Goal: Task Accomplishment & Management: Complete application form

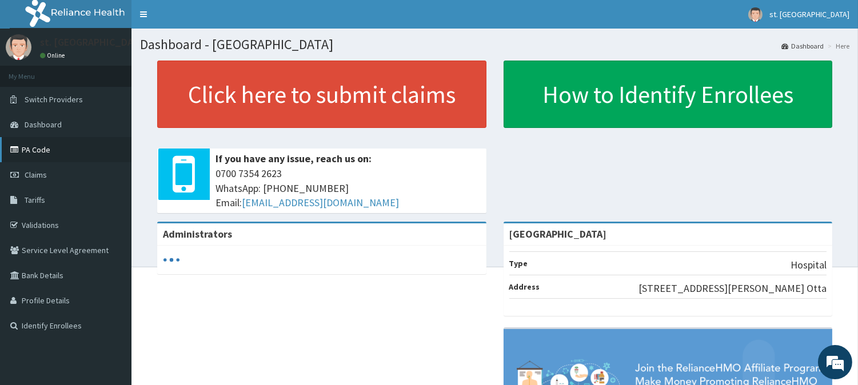
click at [29, 153] on link "PA Code" at bounding box center [65, 149] width 131 height 25
click at [37, 179] on link "Claims" at bounding box center [65, 174] width 131 height 25
click at [47, 195] on link "Tariffs" at bounding box center [65, 199] width 131 height 25
click at [39, 174] on span "Claims" at bounding box center [36, 175] width 22 height 10
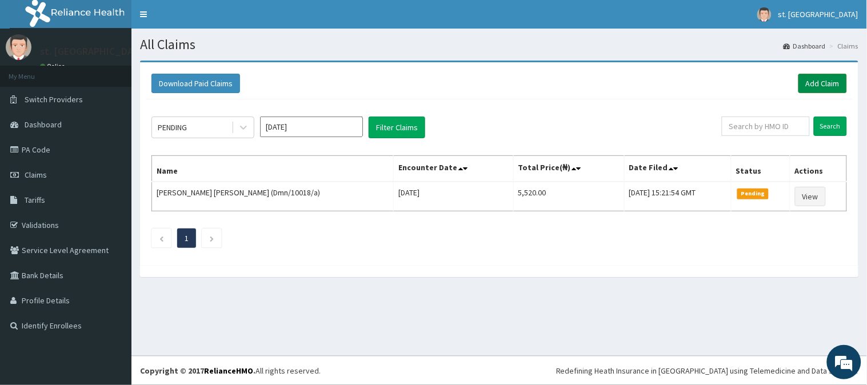
click at [829, 80] on link "Add Claim" at bounding box center [822, 83] width 49 height 19
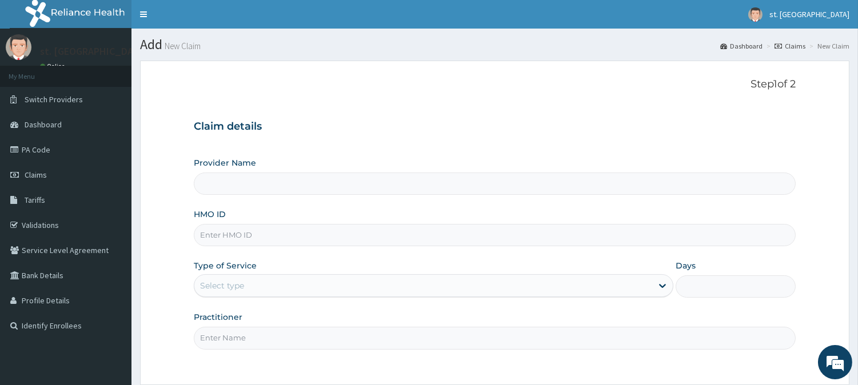
type input "[GEOGRAPHIC_DATA]"
click at [267, 234] on input "HMO ID" at bounding box center [495, 235] width 602 height 22
paste input "ONC/10072/B"
type input "ONC/10072/B"
click at [271, 288] on div "Select type" at bounding box center [423, 286] width 458 height 18
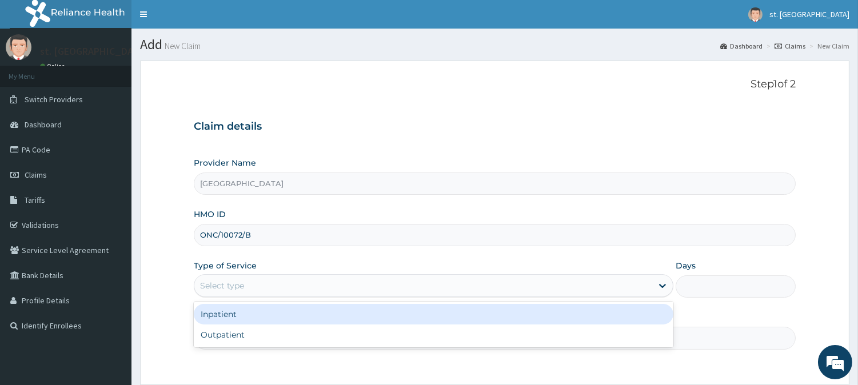
click at [238, 311] on div "Inpatient" at bounding box center [433, 314] width 479 height 21
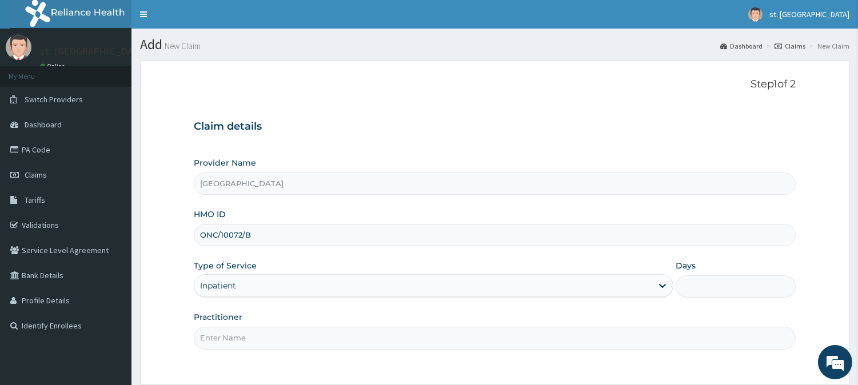
click at [701, 292] on input "Days" at bounding box center [735, 286] width 120 height 22
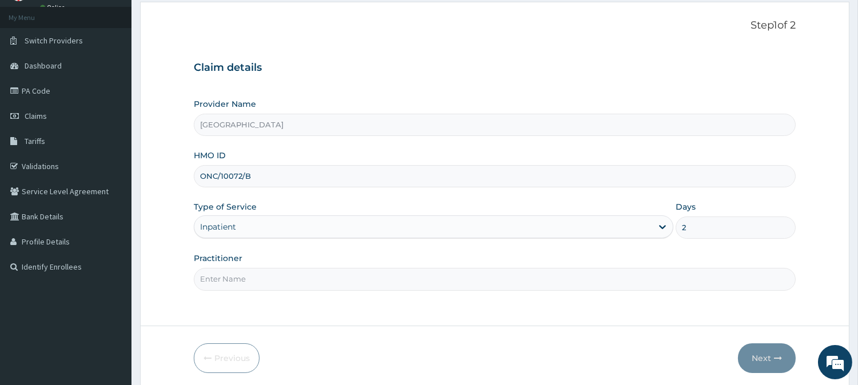
scroll to position [73, 0]
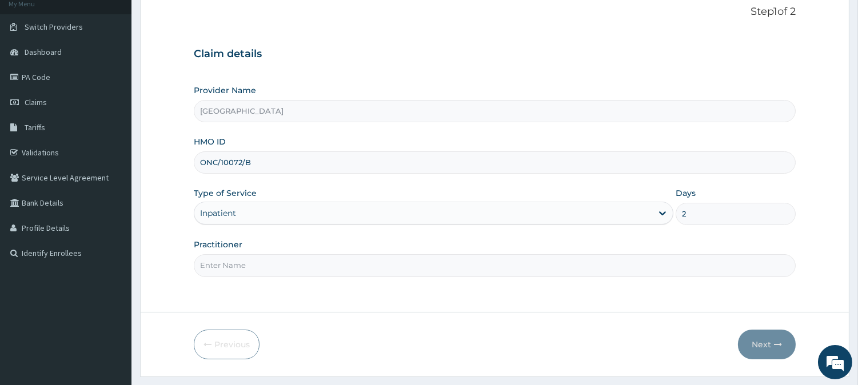
type input "2"
click at [363, 254] on input "Practitioner" at bounding box center [495, 265] width 602 height 22
type input "DR [PERSON_NAME]"
click at [753, 343] on button "Next" at bounding box center [767, 345] width 58 height 30
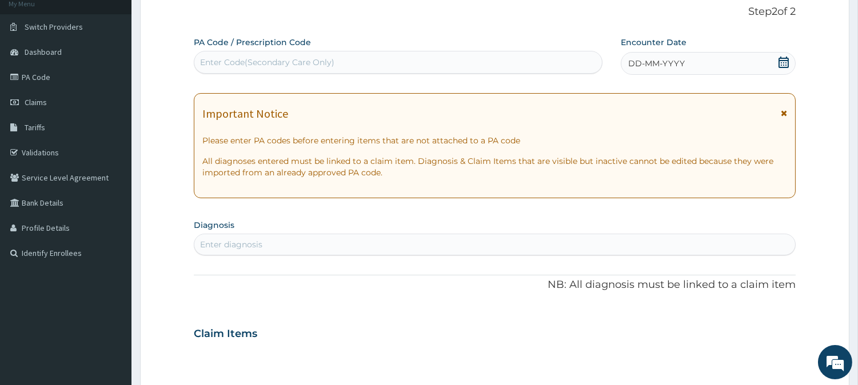
click at [301, 57] on div "Enter Code(Secondary Care Only)" at bounding box center [267, 62] width 134 height 11
paste input "PA/B0BFF1"
type input "PA/B0BFF1"
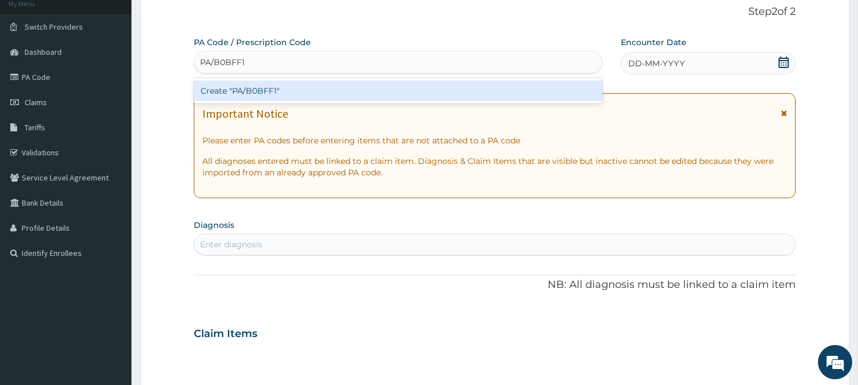
click at [287, 87] on div "Create "PA/B0BFF1"" at bounding box center [398, 91] width 409 height 21
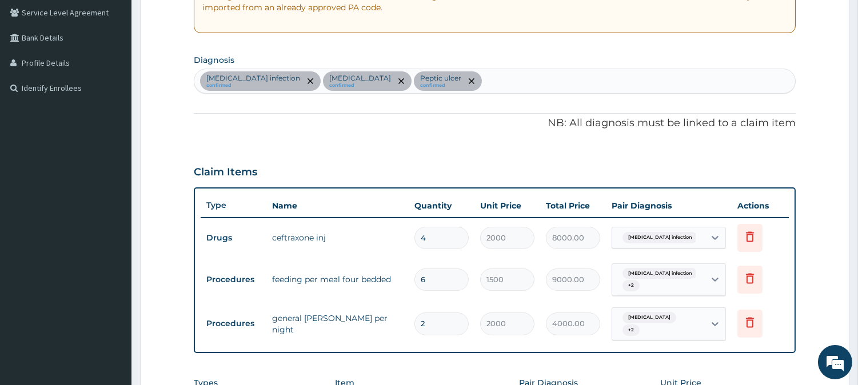
scroll to position [237, 0]
click at [450, 84] on div "Salmonella infection confirmed Malaria confirmed Peptic ulcer confirmed" at bounding box center [494, 82] width 601 height 24
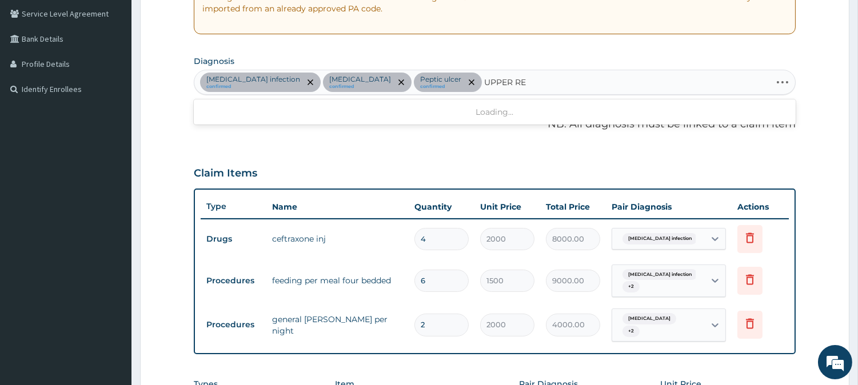
type input "UPPER RES"
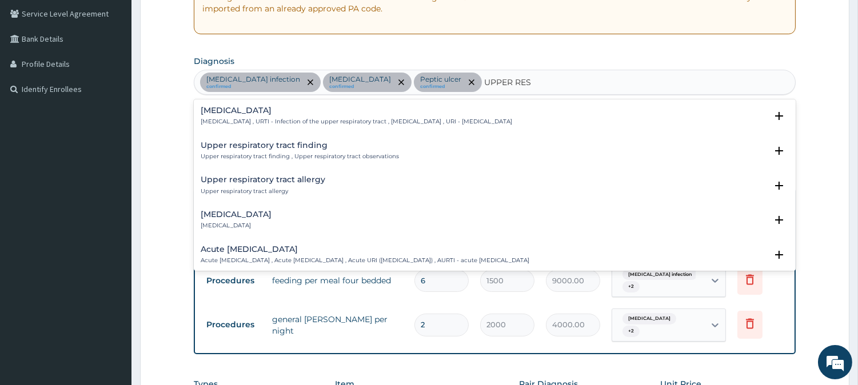
click at [374, 112] on h4 "Upper respiratory infection" at bounding box center [356, 110] width 311 height 9
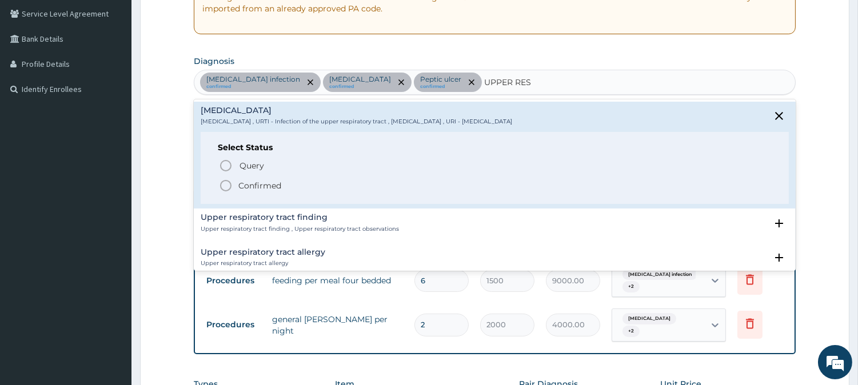
click at [225, 185] on icon "status option filled" at bounding box center [226, 186] width 14 height 14
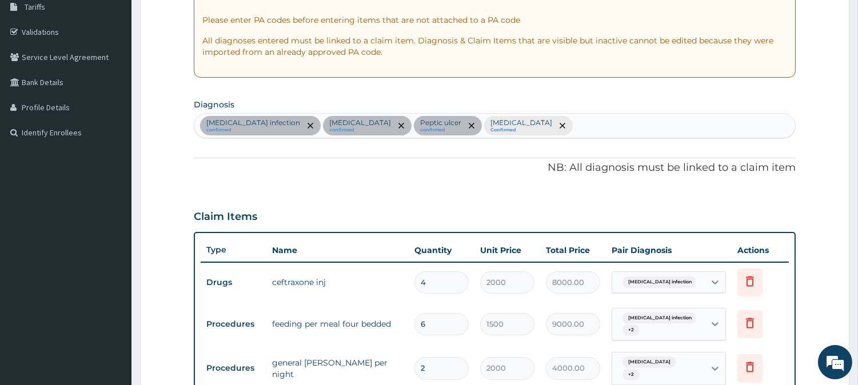
scroll to position [201, 0]
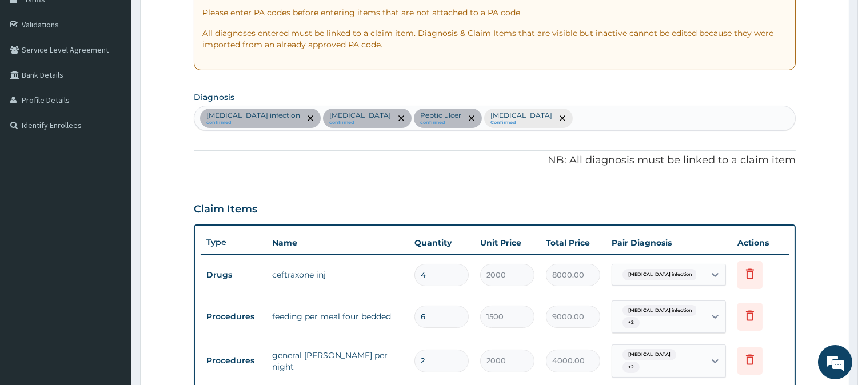
click at [596, 125] on div "Salmonella infection confirmed Malaria confirmed Peptic ulcer confirmed Upper r…" at bounding box center [494, 118] width 601 height 24
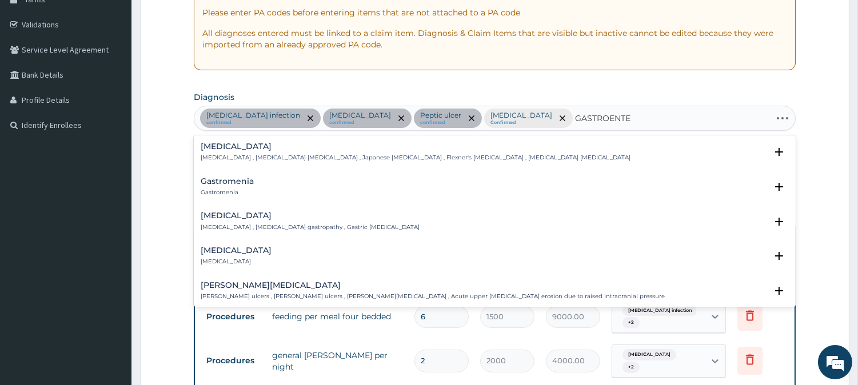
type input "GASTROENTER"
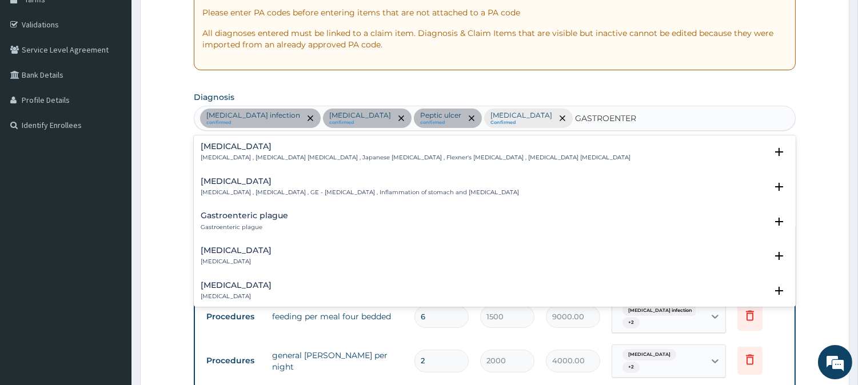
click at [291, 183] on h4 "Gastroenteritis" at bounding box center [360, 181] width 318 height 9
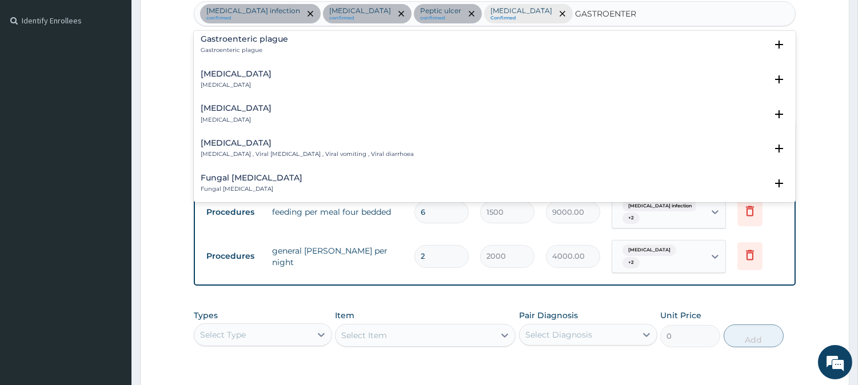
scroll to position [152, 0]
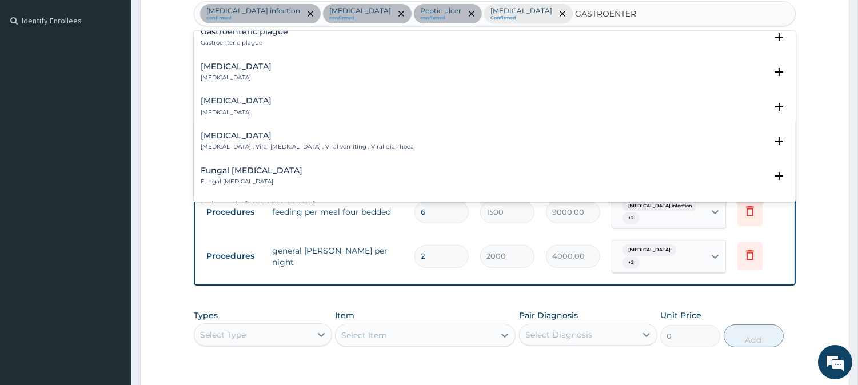
click at [231, 74] on p "Acute gastroenteritis" at bounding box center [236, 78] width 71 height 8
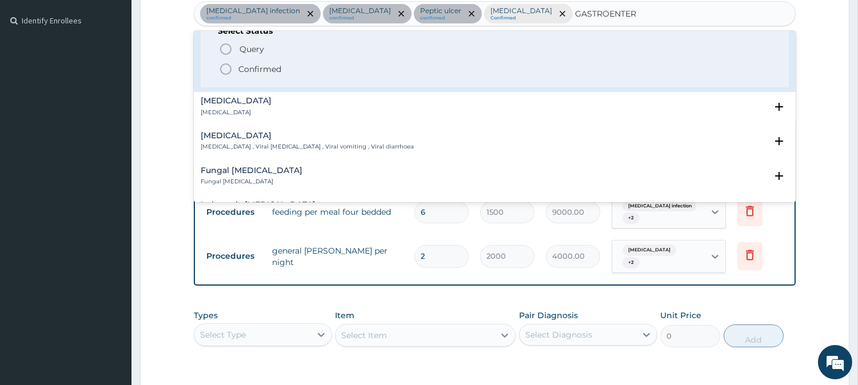
click at [223, 70] on icon "status option filled" at bounding box center [226, 69] width 14 height 14
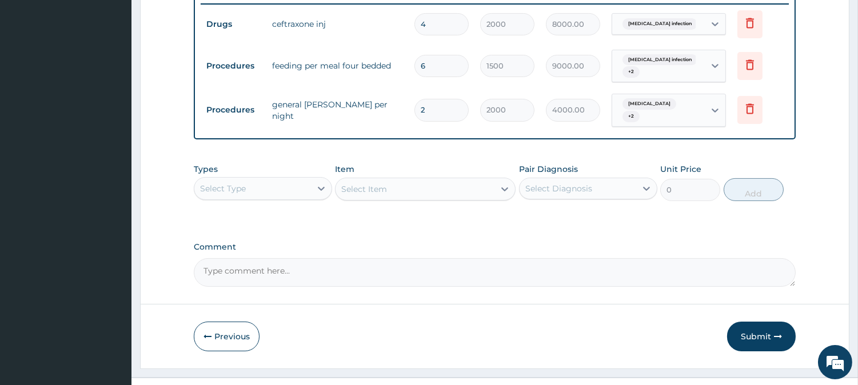
scroll to position [450, 0]
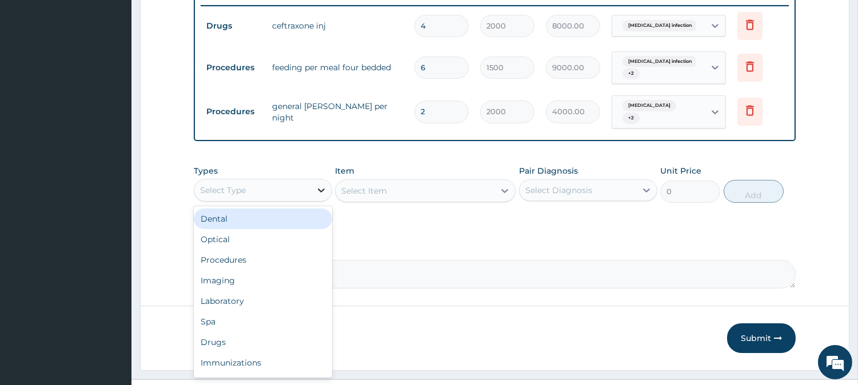
click at [323, 189] on icon at bounding box center [321, 191] width 7 height 4
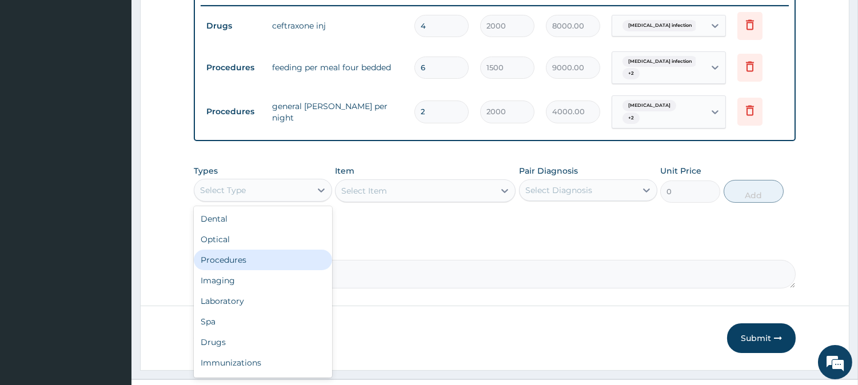
click at [263, 250] on div "Procedures" at bounding box center [263, 260] width 138 height 21
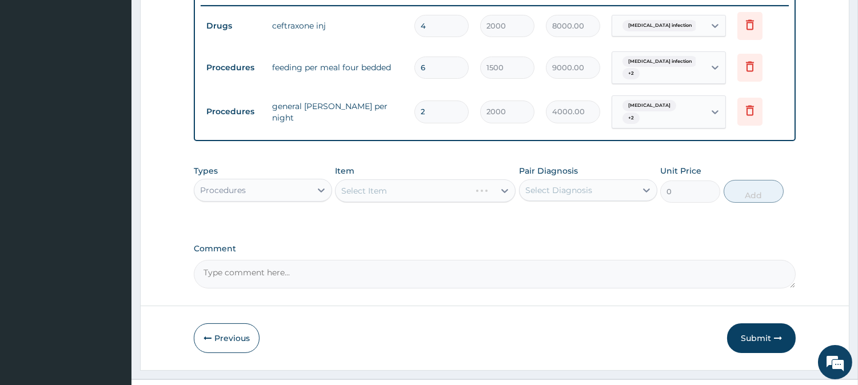
scroll to position [467, 0]
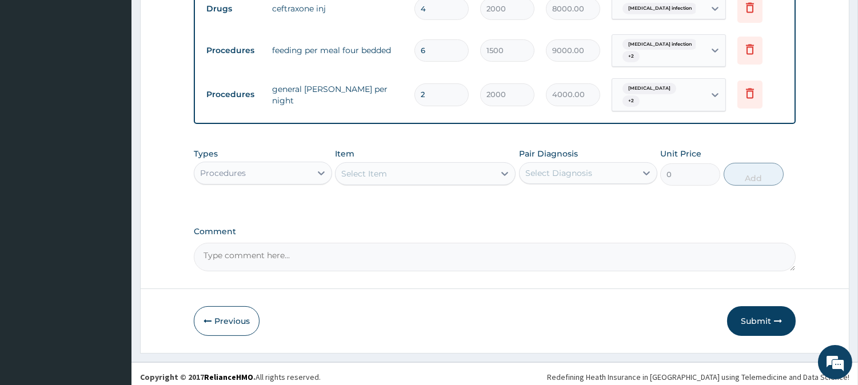
click at [401, 171] on div "Select Item" at bounding box center [414, 174] width 159 height 18
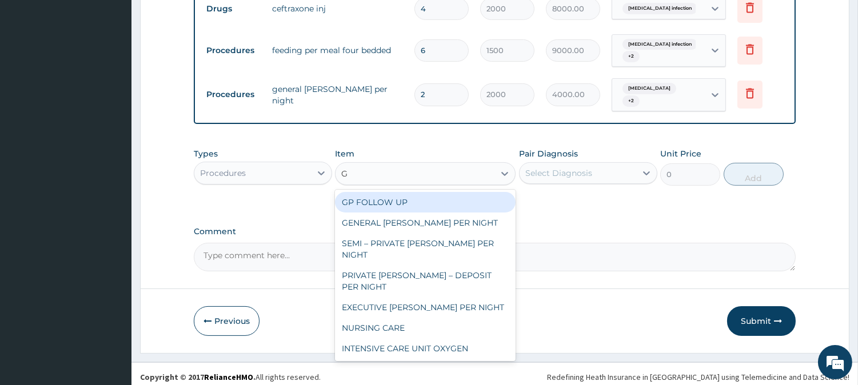
type input "GP"
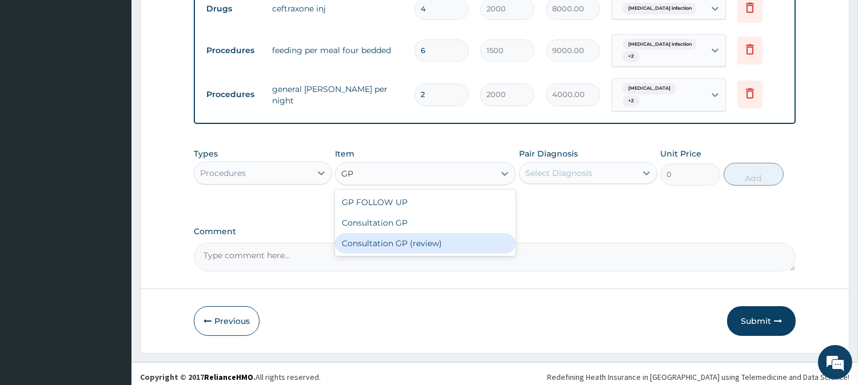
click at [400, 239] on div "Consultation GP (review)" at bounding box center [425, 243] width 181 height 21
type input "2000"
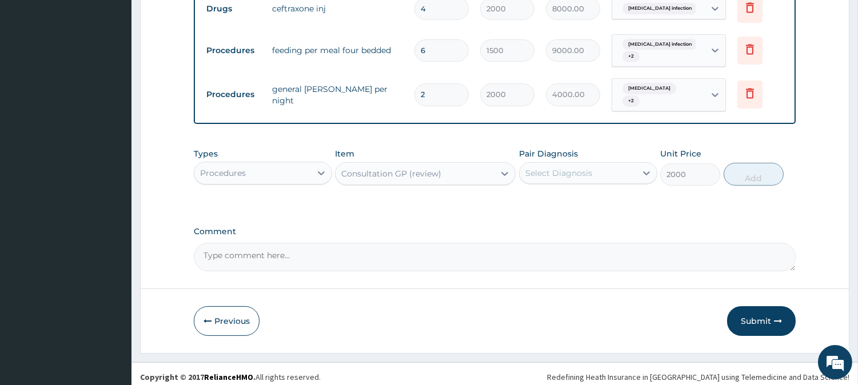
click at [571, 164] on div "Select Diagnosis" at bounding box center [577, 173] width 117 height 18
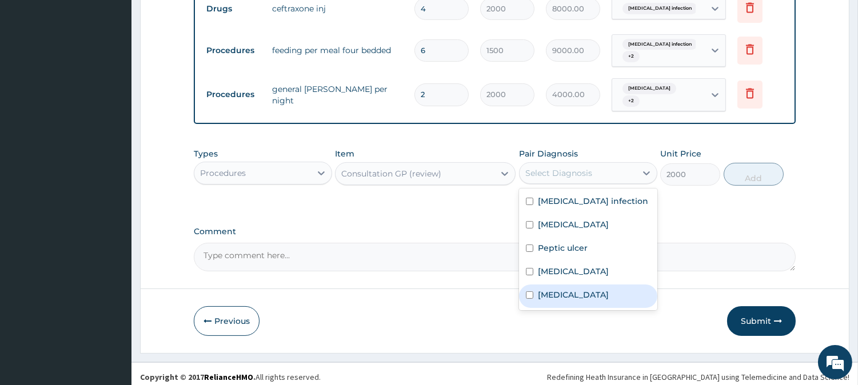
click at [561, 289] on label "Acute gastroenteritis" at bounding box center [573, 294] width 71 height 11
checkbox input "true"
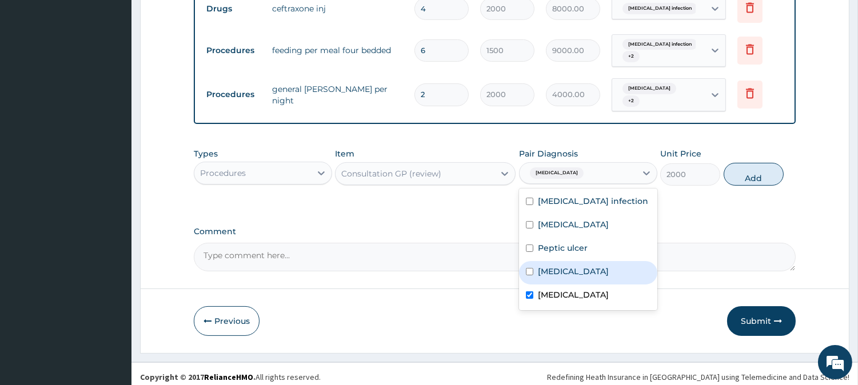
click at [551, 266] on label "Upper respiratory infection" at bounding box center [573, 271] width 71 height 11
checkbox input "true"
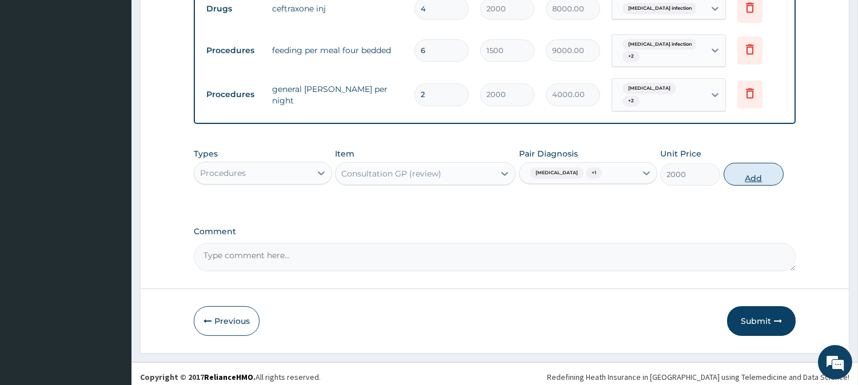
click at [743, 177] on button "Add" at bounding box center [753, 174] width 60 height 23
type input "0"
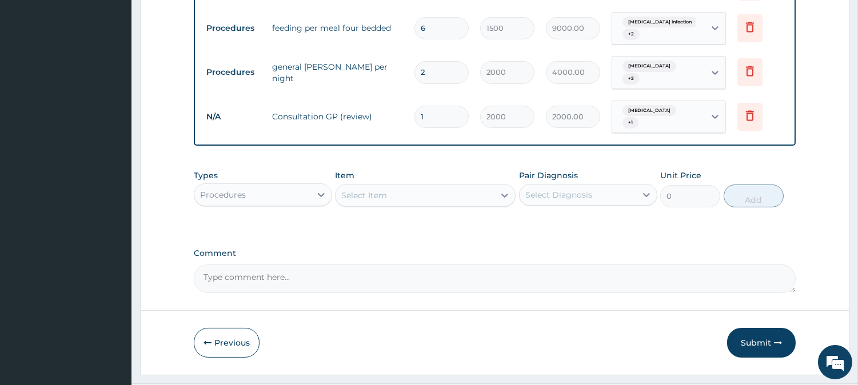
scroll to position [511, 0]
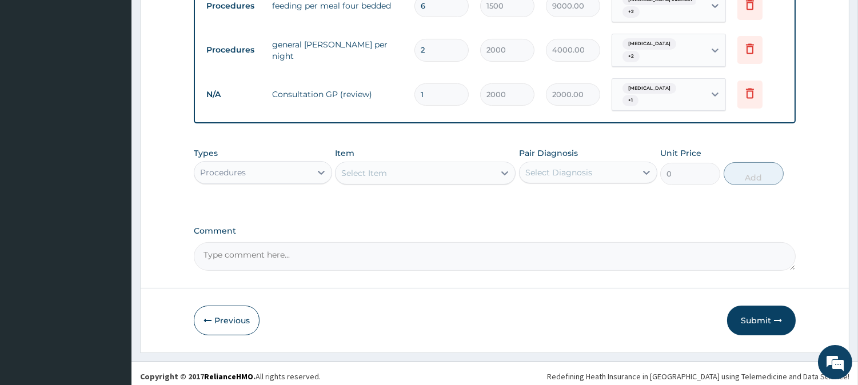
click at [293, 169] on div "Procedures" at bounding box center [252, 172] width 117 height 18
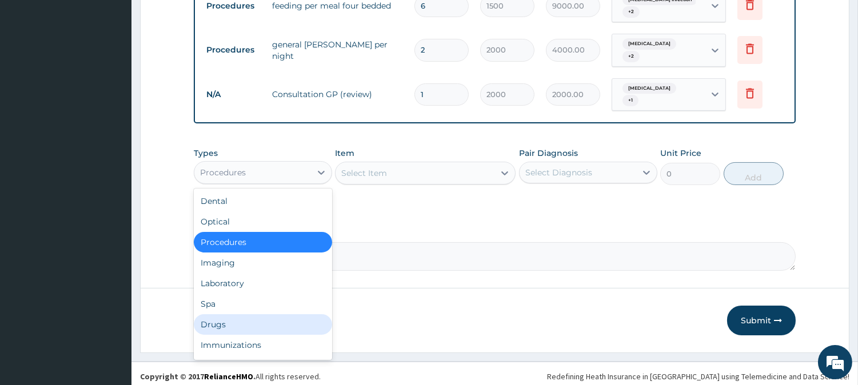
click at [231, 317] on div "Drugs" at bounding box center [263, 324] width 138 height 21
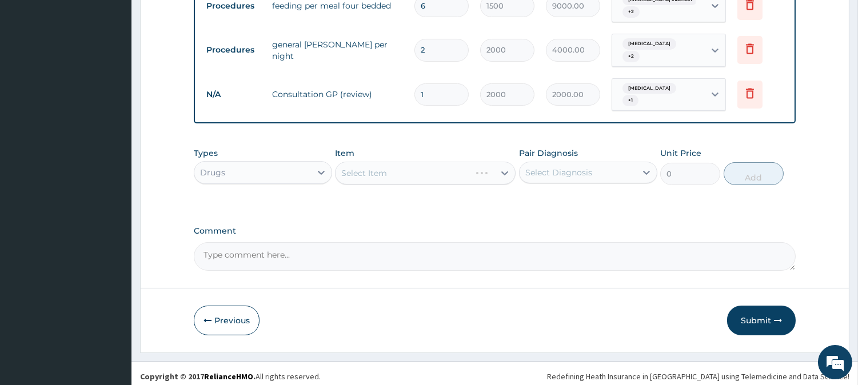
click at [374, 166] on div "Select Item" at bounding box center [425, 173] width 181 height 23
click at [397, 169] on div "Select Item" at bounding box center [414, 173] width 159 height 18
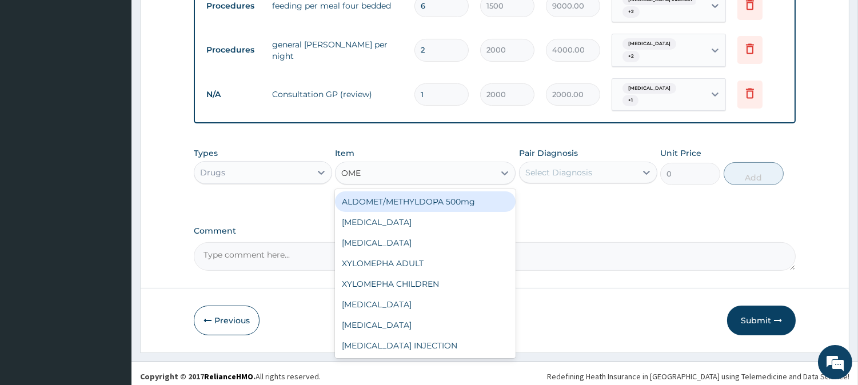
type input "OMEP"
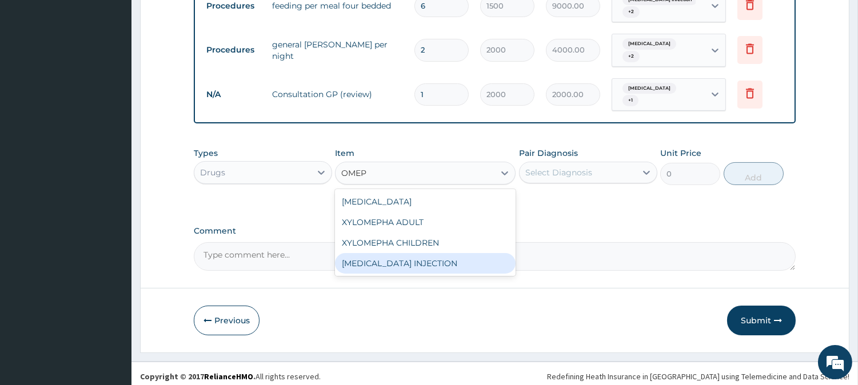
click at [400, 260] on div "[MEDICAL_DATA] INJECTION" at bounding box center [425, 263] width 181 height 21
type input "320"
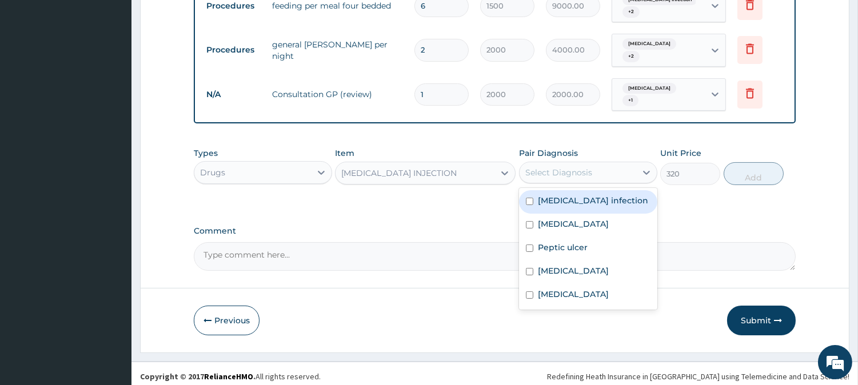
click at [613, 167] on div "Select Diagnosis" at bounding box center [577, 172] width 117 height 18
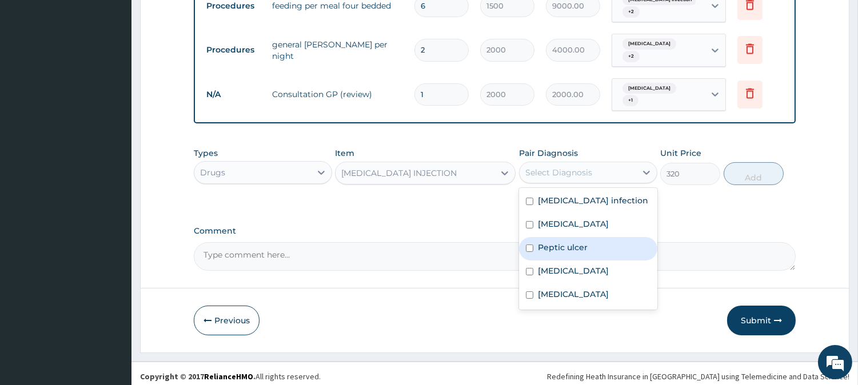
click at [552, 243] on label "Peptic ulcer" at bounding box center [563, 247] width 50 height 11
checkbox input "true"
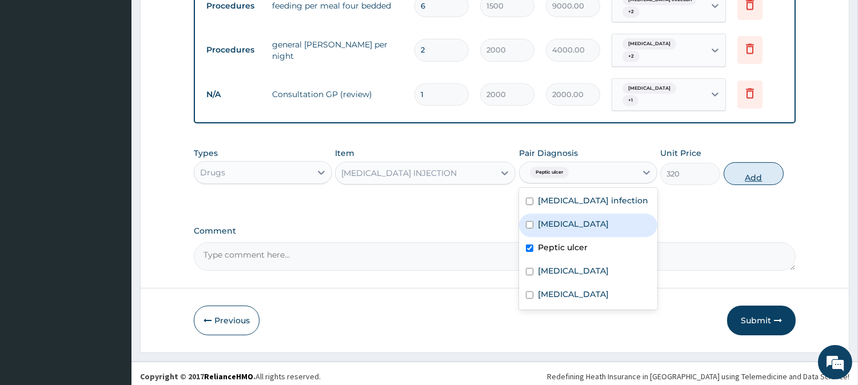
click at [752, 177] on button "Add" at bounding box center [753, 173] width 60 height 23
type input "0"
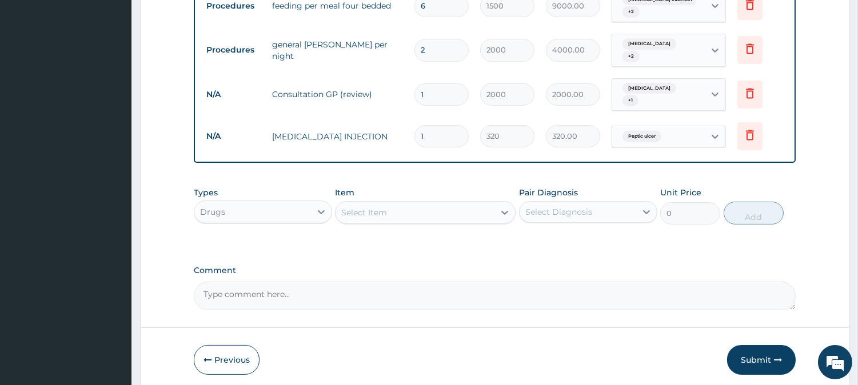
type input "0.00"
type input "2"
type input "640.00"
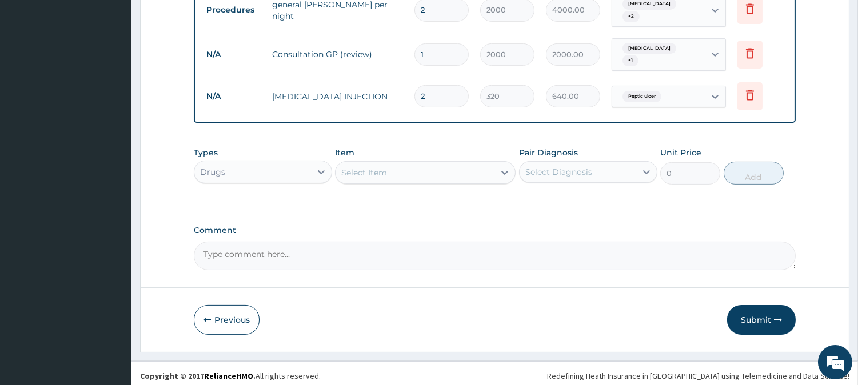
type input "2"
click at [437, 163] on div "Select Item" at bounding box center [414, 172] width 159 height 18
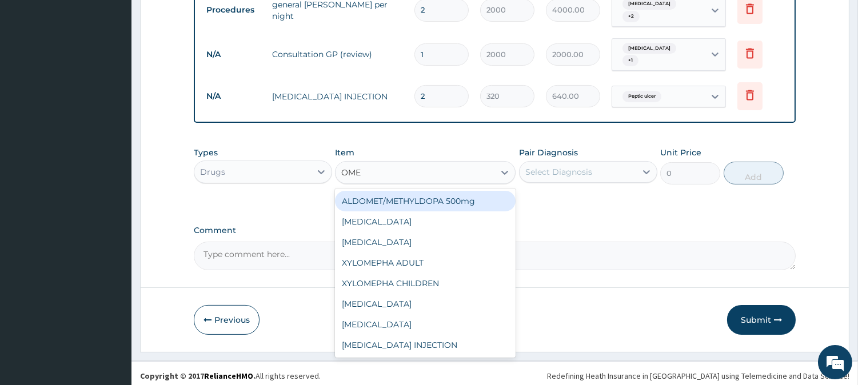
type input "OMEP"
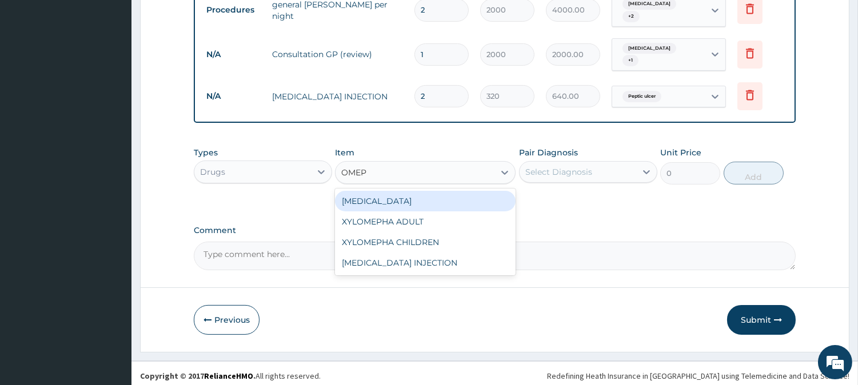
click at [380, 191] on div "[MEDICAL_DATA]" at bounding box center [425, 201] width 181 height 21
type input "42.5"
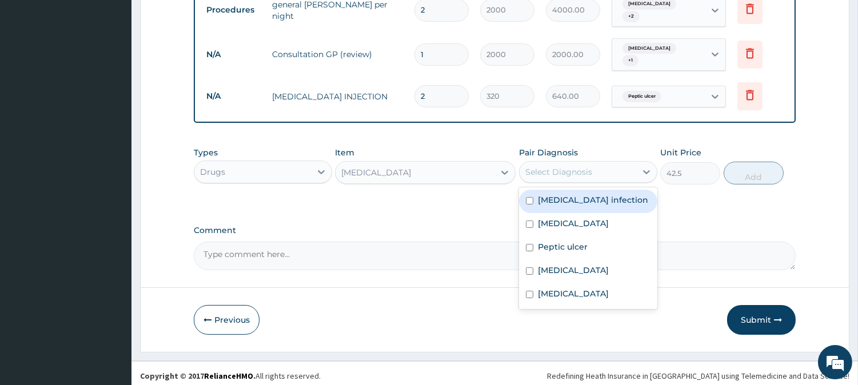
click at [555, 166] on div "Select Diagnosis" at bounding box center [558, 171] width 67 height 11
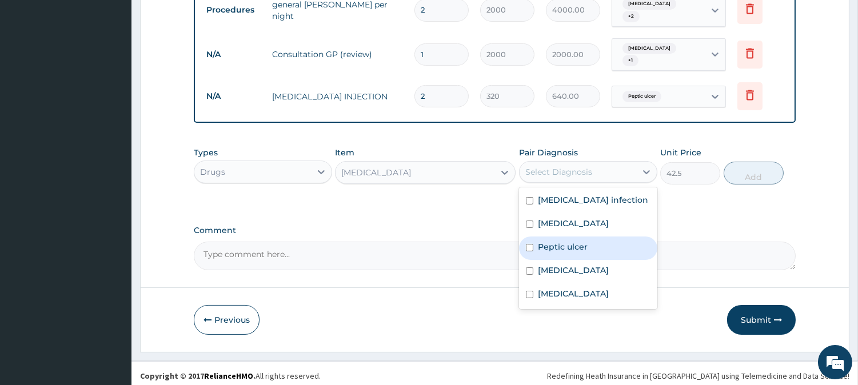
click at [557, 241] on label "Peptic ulcer" at bounding box center [563, 246] width 50 height 11
checkbox input "true"
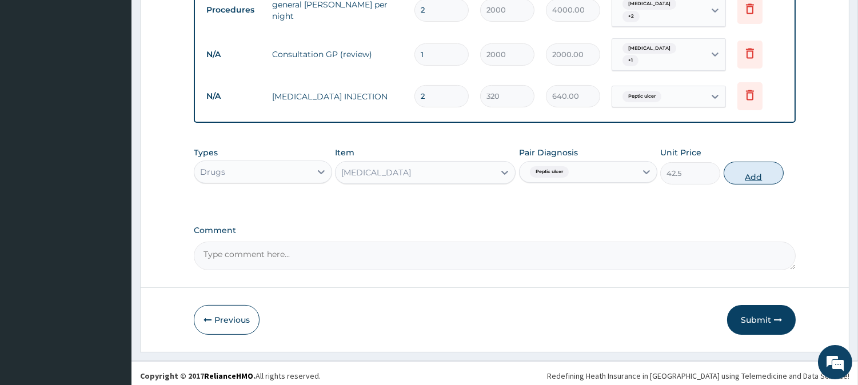
click at [763, 175] on button "Add" at bounding box center [753, 173] width 60 height 23
type input "0"
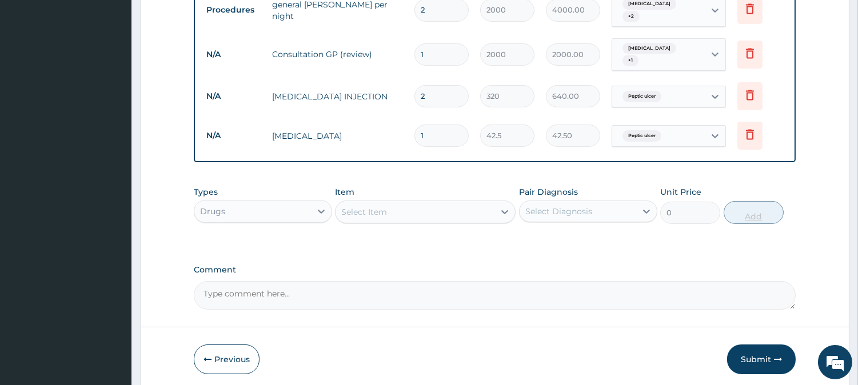
type input "0.00"
type input "2"
type input "85.00"
type input "20"
type input "850.00"
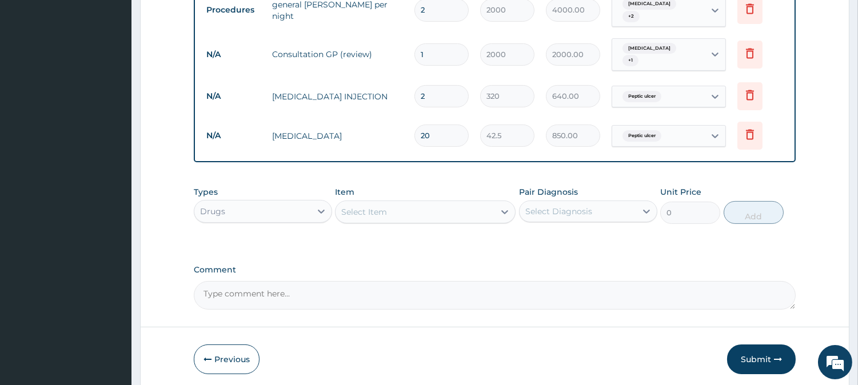
scroll to position [591, 0]
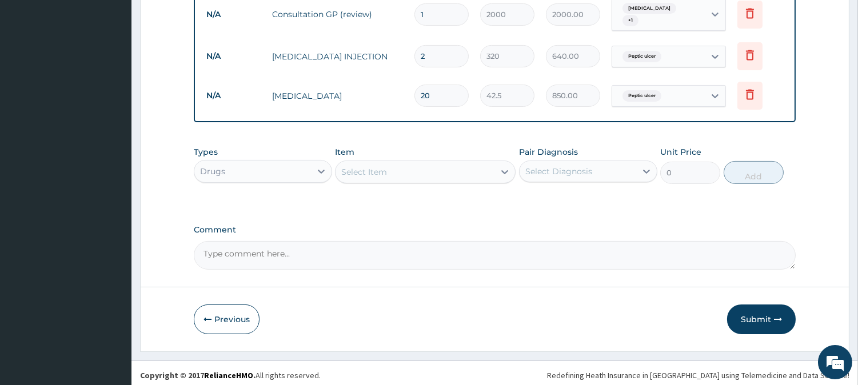
type input "20"
click at [412, 163] on div "Select Item" at bounding box center [414, 172] width 159 height 18
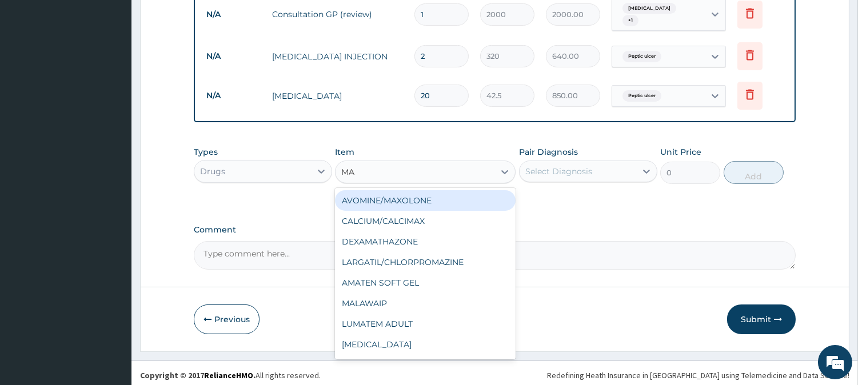
type input "MAX"
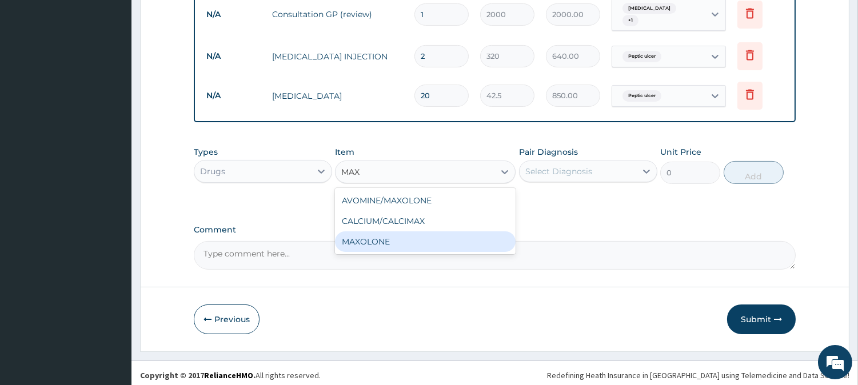
click at [381, 237] on div "MAXOLONE" at bounding box center [425, 241] width 181 height 21
type input "80"
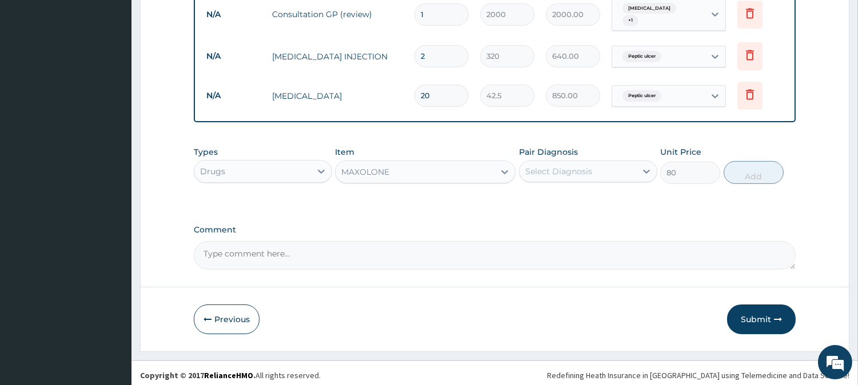
click at [583, 166] on div "Select Diagnosis" at bounding box center [558, 171] width 67 height 11
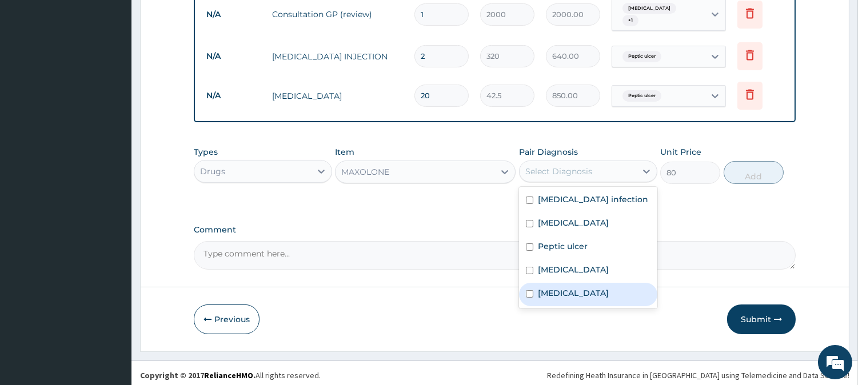
click at [555, 290] on label "Acute gastroenteritis" at bounding box center [573, 292] width 71 height 11
checkbox input "true"
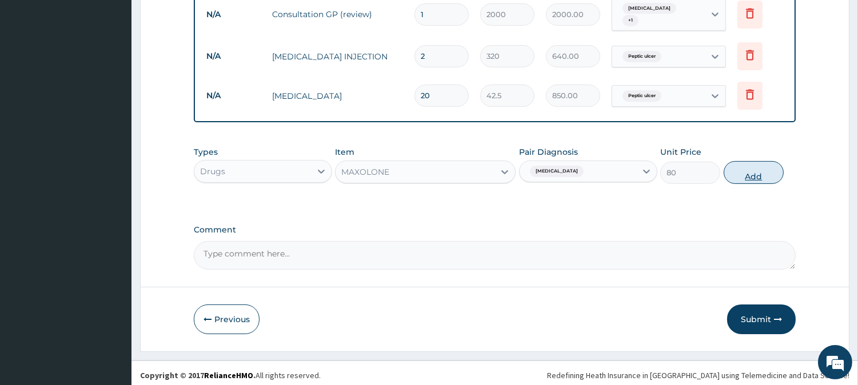
click at [751, 169] on button "Add" at bounding box center [753, 172] width 60 height 23
type input "0"
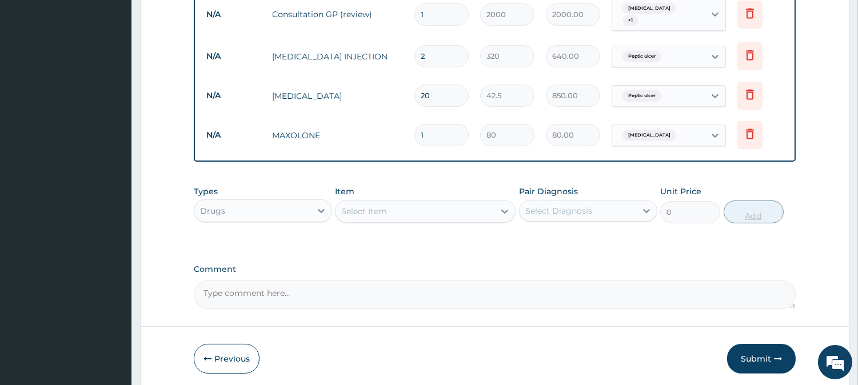
type input "0.00"
type input "7"
type input "560.00"
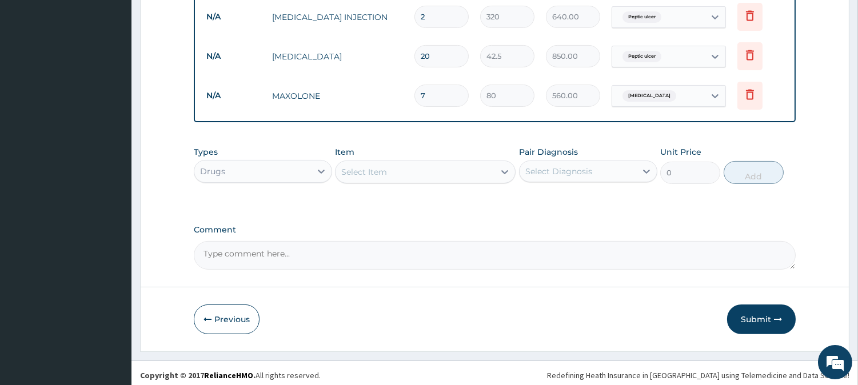
type input "7"
click at [397, 165] on div "Select Item" at bounding box center [414, 172] width 159 height 18
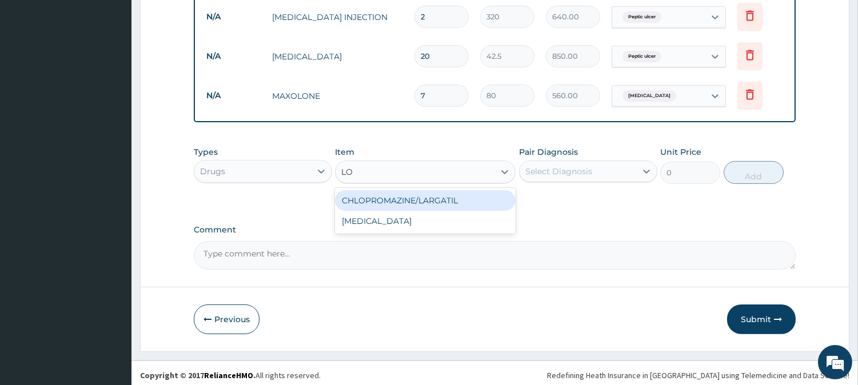
type input "L"
type input "IMO"
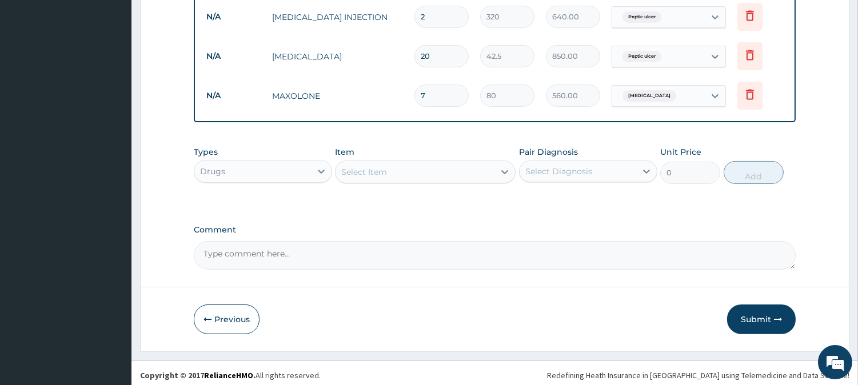
click at [384, 163] on div "Select Item" at bounding box center [414, 172] width 159 height 18
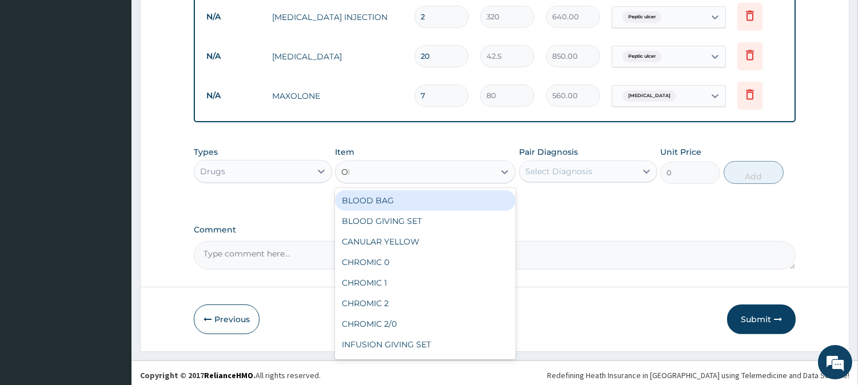
type input "ORS"
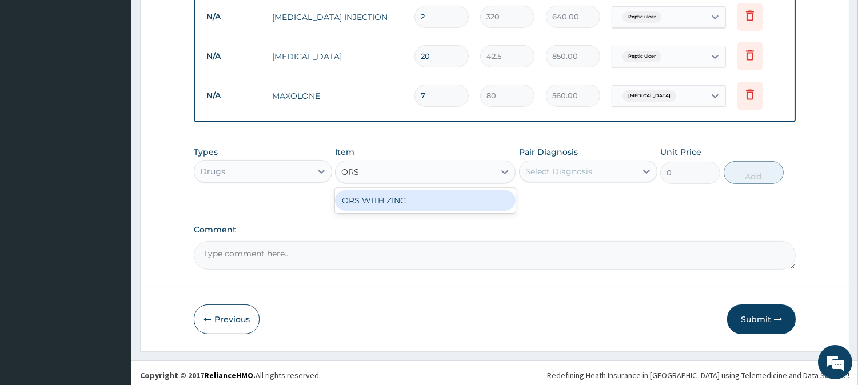
click at [393, 200] on div "ORS WITH ZINC" at bounding box center [425, 200] width 181 height 21
type input "200"
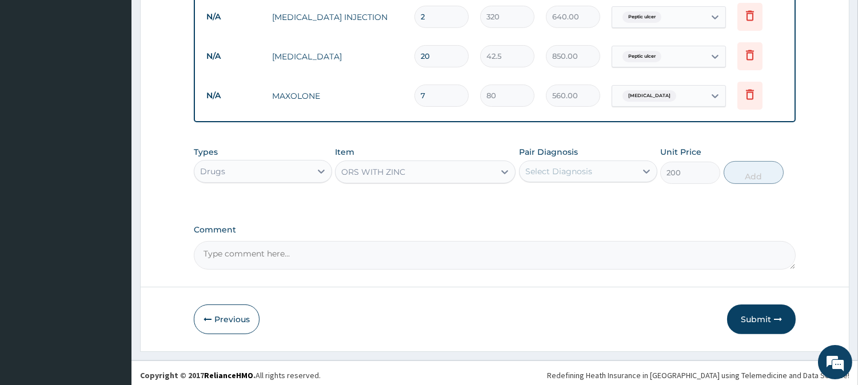
click at [538, 179] on div "Pair Diagnosis Select Diagnosis" at bounding box center [588, 165] width 138 height 38
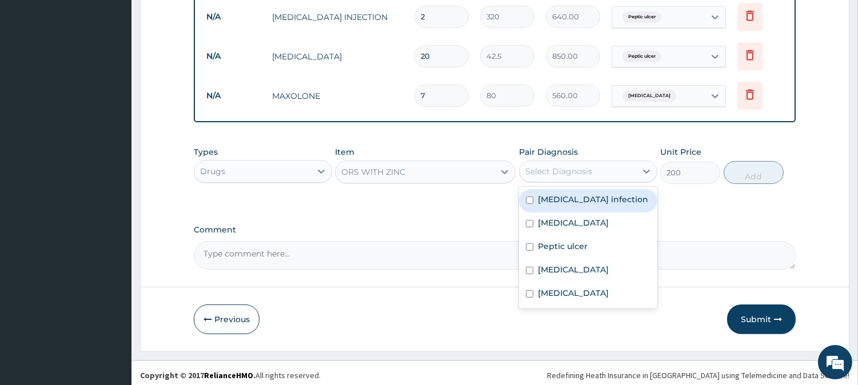
click at [535, 166] on div "Select Diagnosis" at bounding box center [558, 171] width 67 height 11
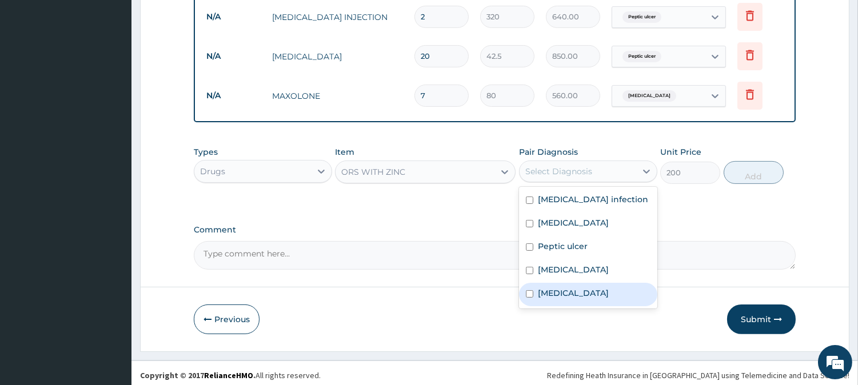
click at [551, 290] on label "Acute gastroenteritis" at bounding box center [573, 292] width 71 height 11
checkbox input "true"
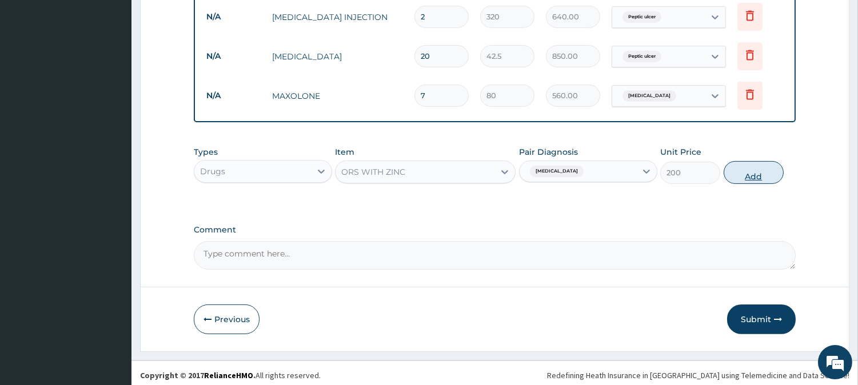
click at [741, 171] on button "Add" at bounding box center [753, 172] width 60 height 23
type input "0"
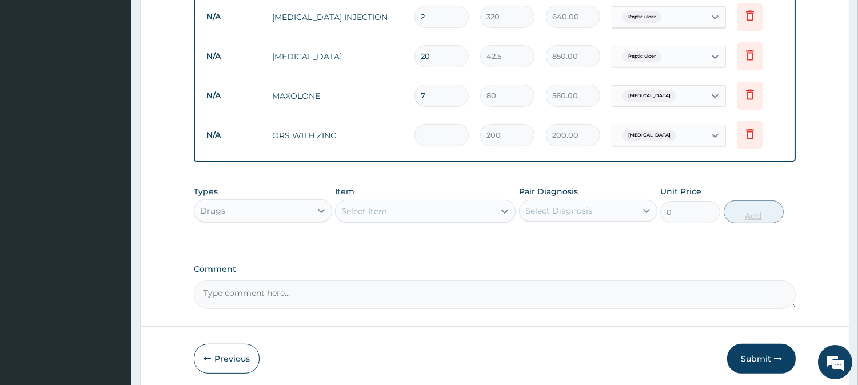
type input "0.00"
type input "3"
type input "600.00"
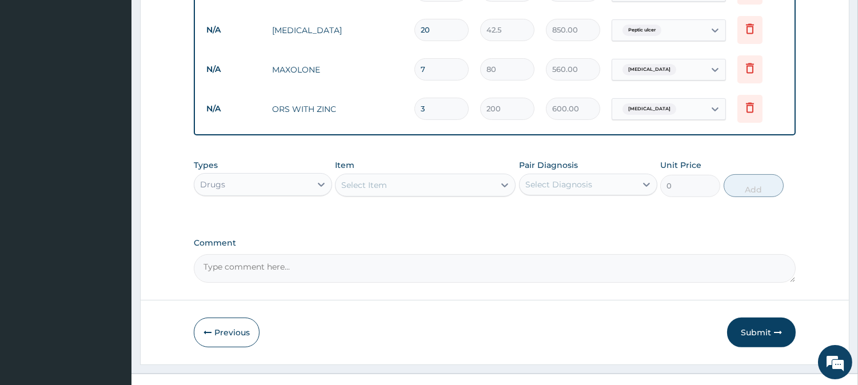
scroll to position [671, 0]
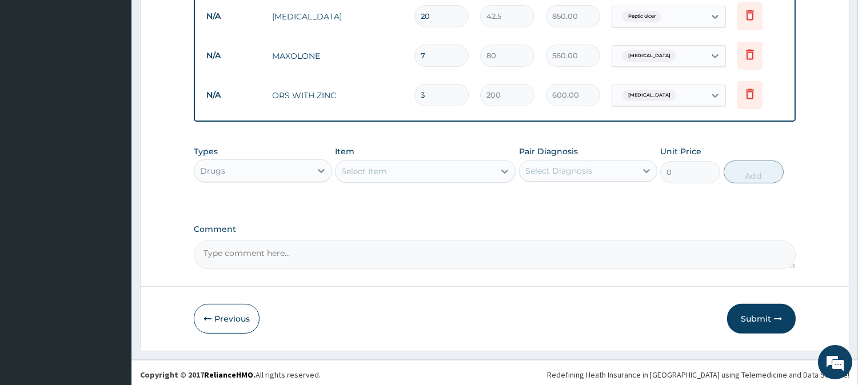
type input "3"
click at [396, 168] on div "Select Item" at bounding box center [414, 171] width 159 height 18
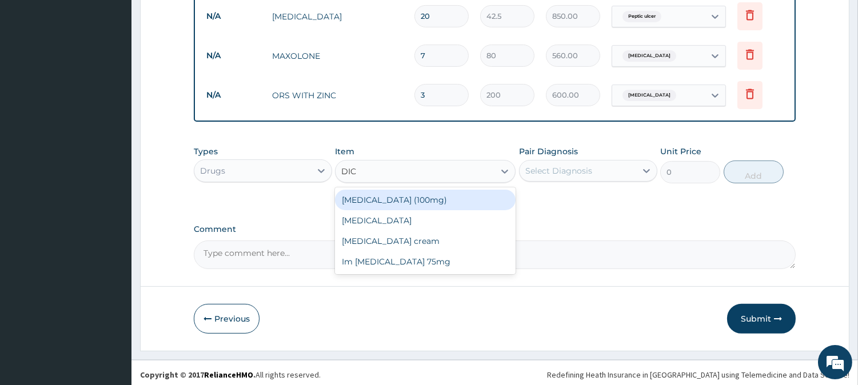
type input "DICL"
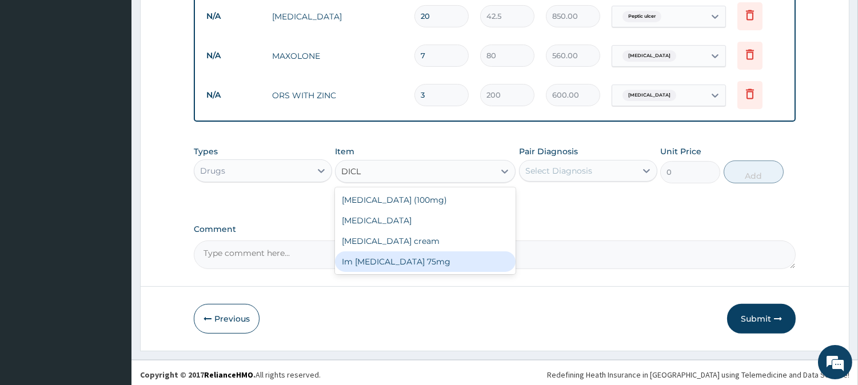
click at [389, 252] on div "Im [MEDICAL_DATA] 75mg" at bounding box center [425, 261] width 181 height 21
type input "250"
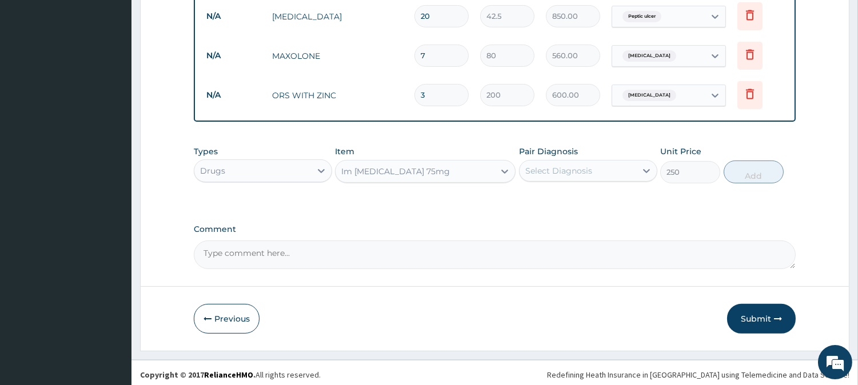
click at [584, 166] on div "Select Diagnosis" at bounding box center [558, 170] width 67 height 11
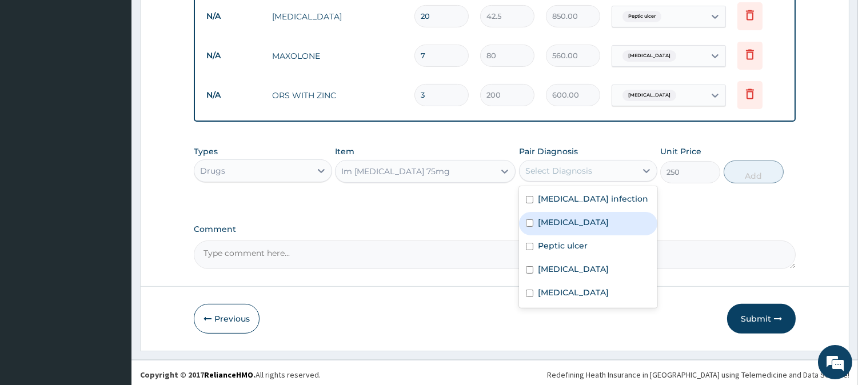
click at [545, 217] on label "[MEDICAL_DATA]" at bounding box center [573, 222] width 71 height 11
checkbox input "true"
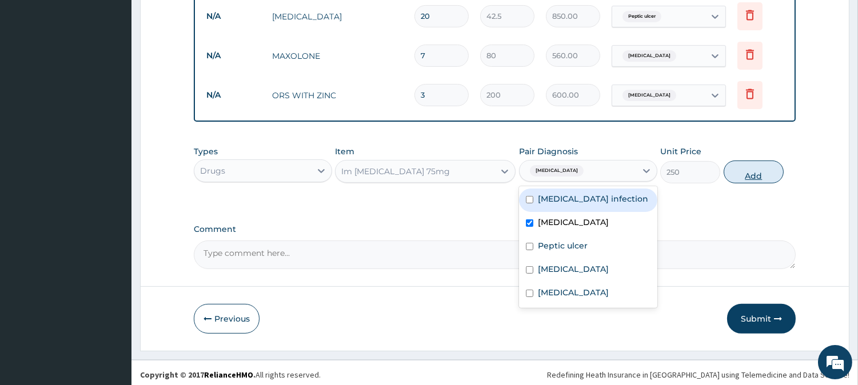
click at [742, 175] on button "Add" at bounding box center [753, 172] width 60 height 23
type input "0"
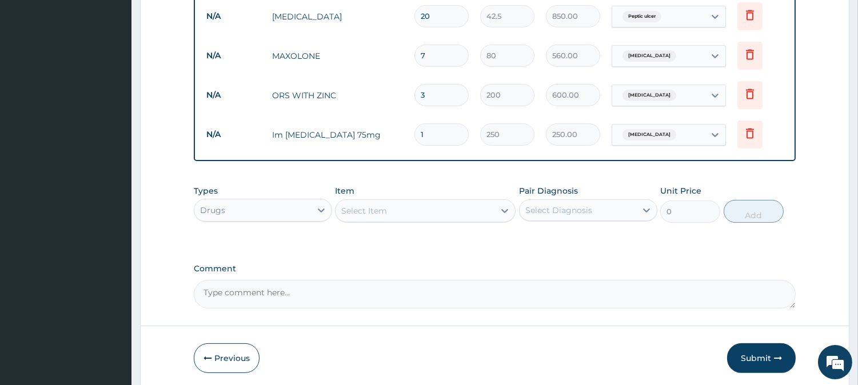
scroll to position [710, 0]
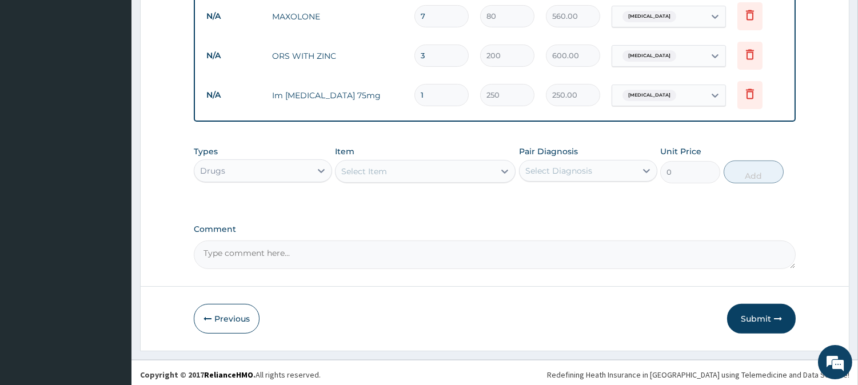
click at [453, 179] on div "Item Select Item" at bounding box center [425, 165] width 181 height 38
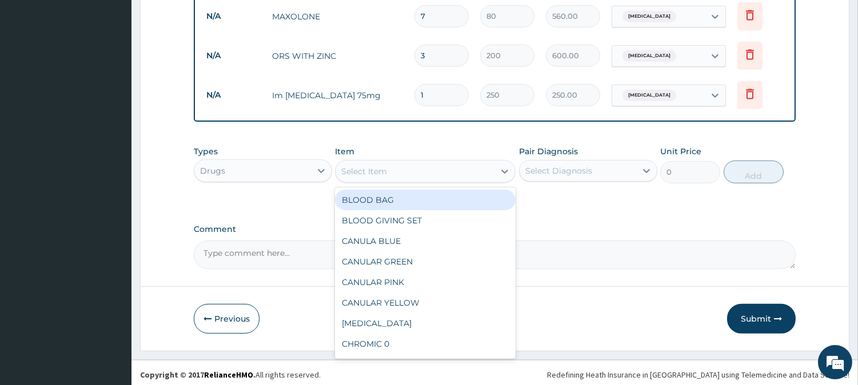
click at [431, 164] on div "Select Item" at bounding box center [414, 171] width 159 height 18
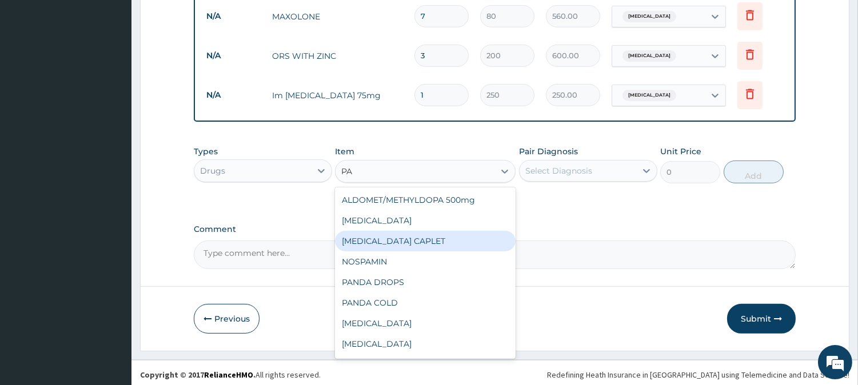
type input "P"
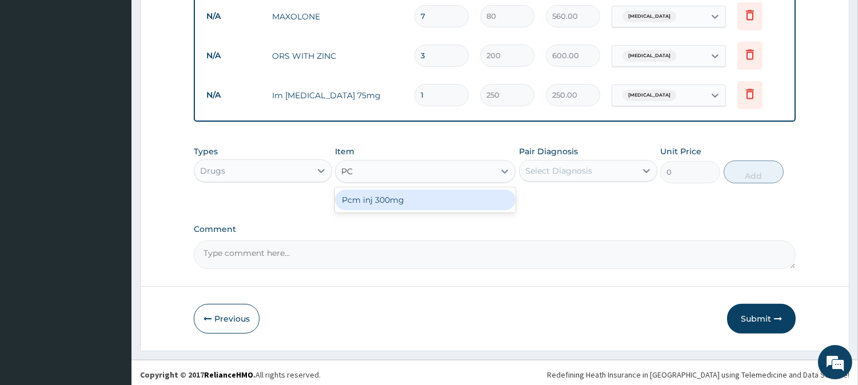
type input "PCM"
click at [391, 195] on div "Pcm inj 300mg" at bounding box center [425, 200] width 181 height 21
type input "250"
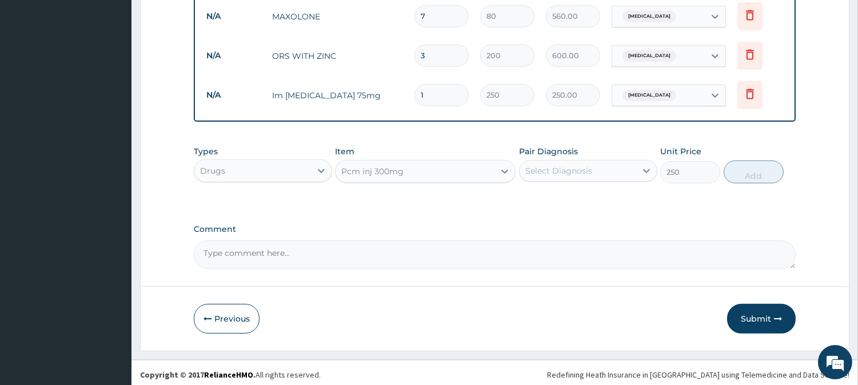
click at [586, 168] on div "Select Diagnosis" at bounding box center [558, 170] width 67 height 11
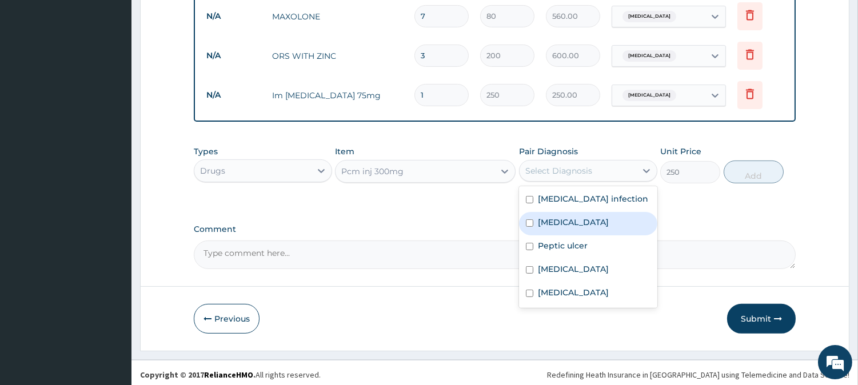
click at [547, 218] on label "[MEDICAL_DATA]" at bounding box center [573, 222] width 71 height 11
checkbox input "true"
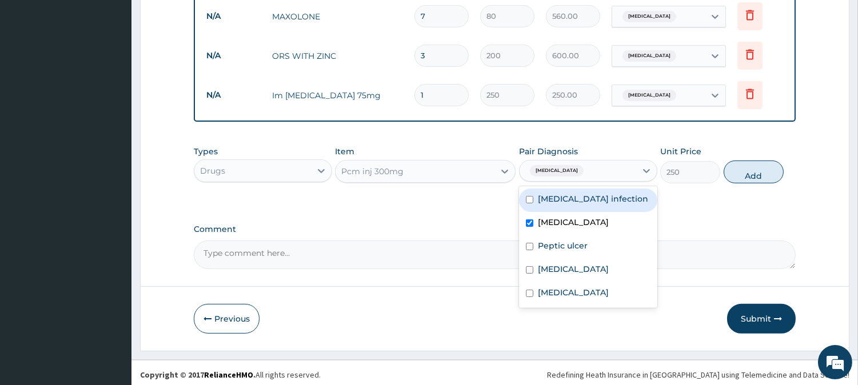
click at [545, 193] on label "[MEDICAL_DATA] infection" at bounding box center [593, 198] width 110 height 11
checkbox input "true"
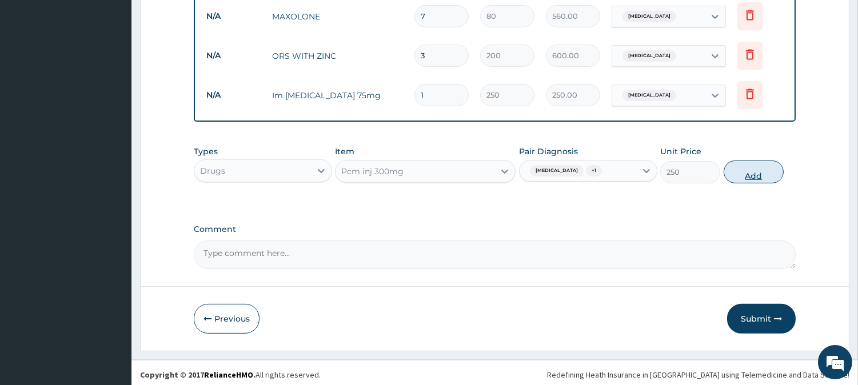
click at [755, 167] on button "Add" at bounding box center [753, 172] width 60 height 23
type input "0"
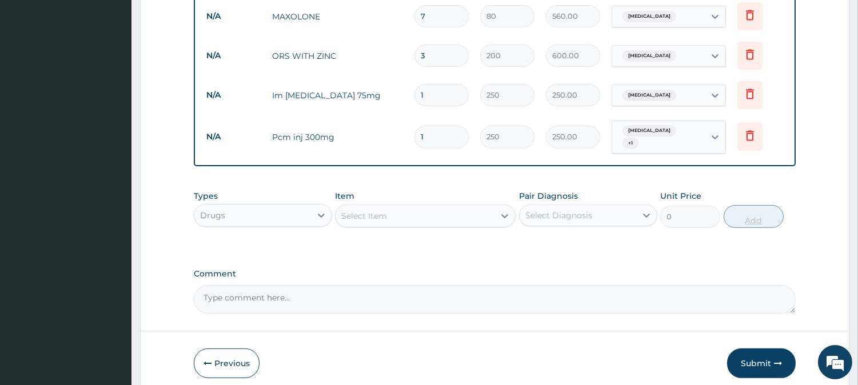
type input "0.00"
type input "4"
type input "1000.00"
type input "4"
click at [750, 92] on icon at bounding box center [750, 94] width 14 height 14
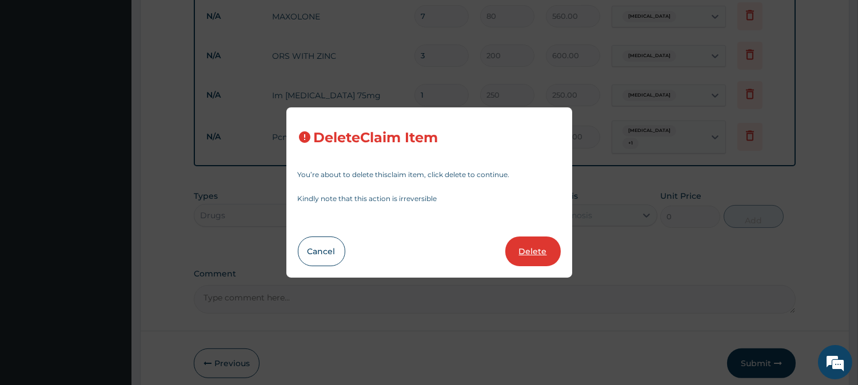
click at [549, 250] on button "Delete" at bounding box center [532, 252] width 55 height 30
type input "4"
type input "1000.00"
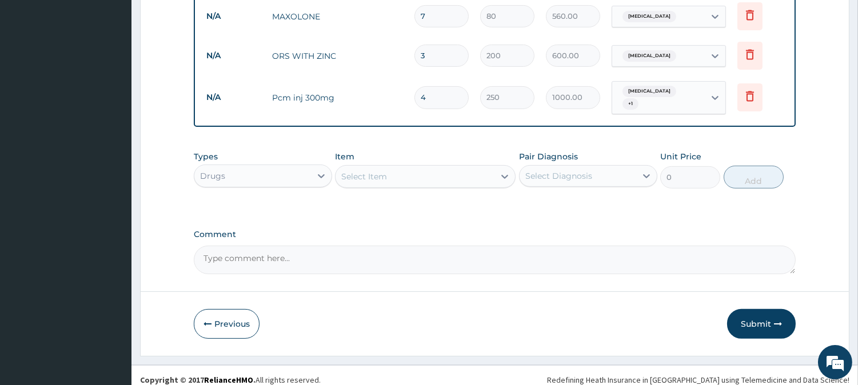
click at [453, 169] on div "Select Item" at bounding box center [414, 176] width 159 height 18
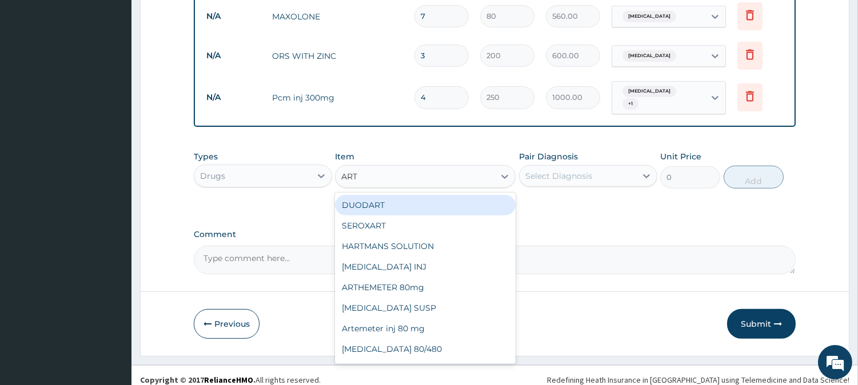
type input "ARTH"
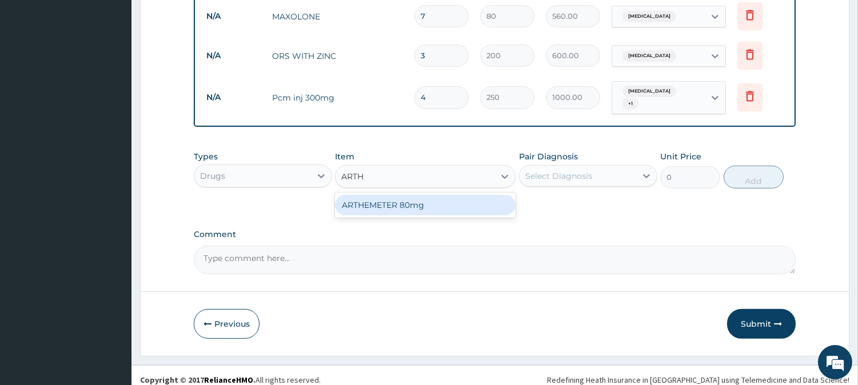
click at [441, 195] on div "ARTHEMETER 80mg" at bounding box center [425, 205] width 181 height 21
type input "120"
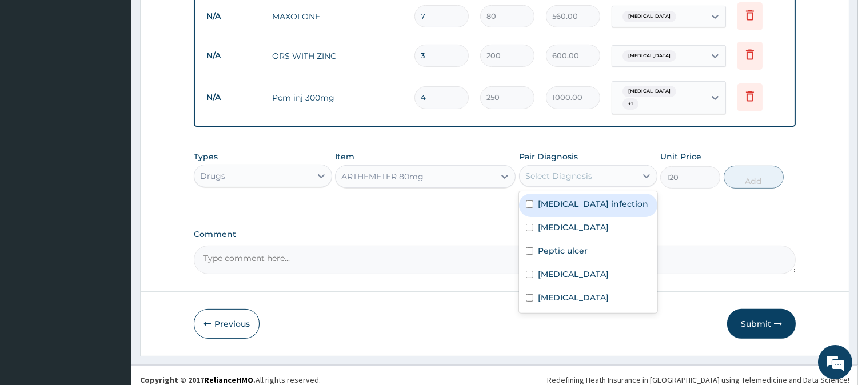
click at [585, 170] on div "Select Diagnosis" at bounding box center [558, 175] width 67 height 11
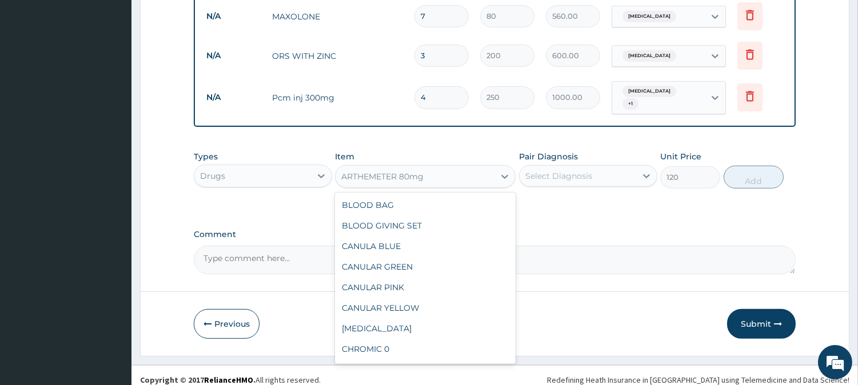
click at [484, 168] on div "ARTHEMETER 80mg" at bounding box center [414, 176] width 159 height 18
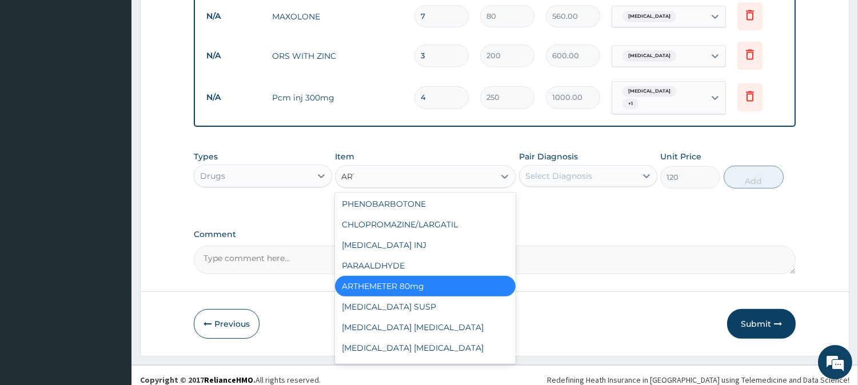
scroll to position [23, 0]
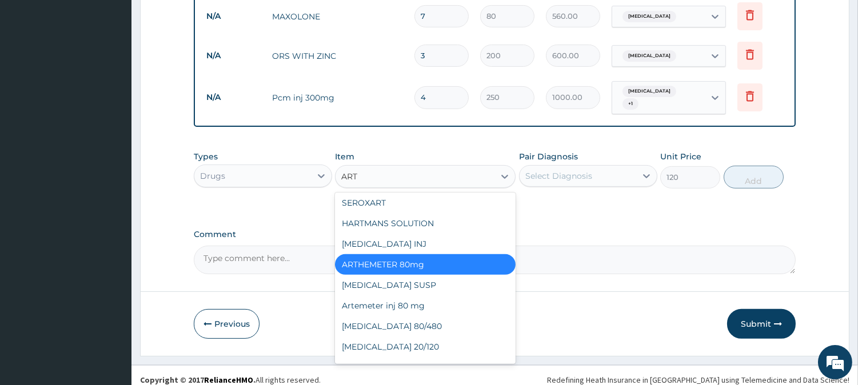
type input "ARTE"
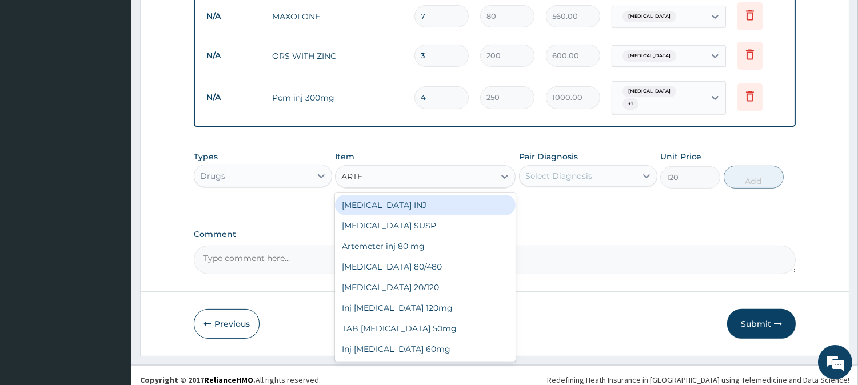
scroll to position [0, 0]
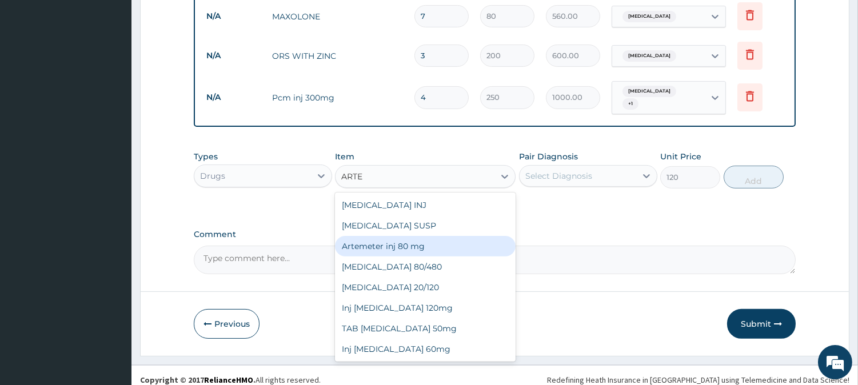
click at [392, 238] on div "Artemeter inj 80 mg" at bounding box center [425, 246] width 181 height 21
type input "300"
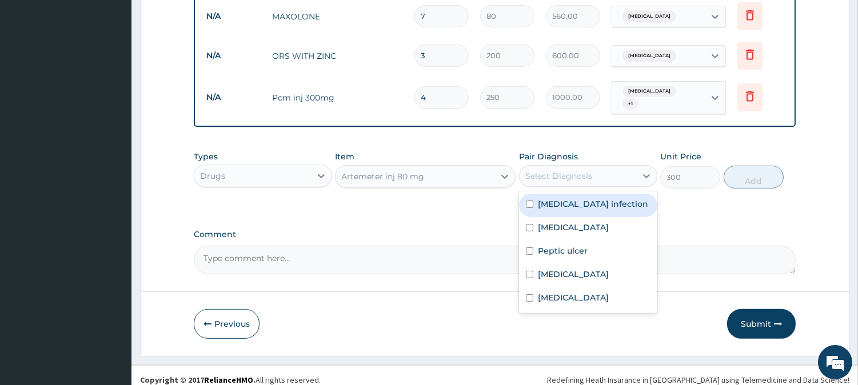
click at [552, 170] on div "Select Diagnosis" at bounding box center [558, 175] width 67 height 11
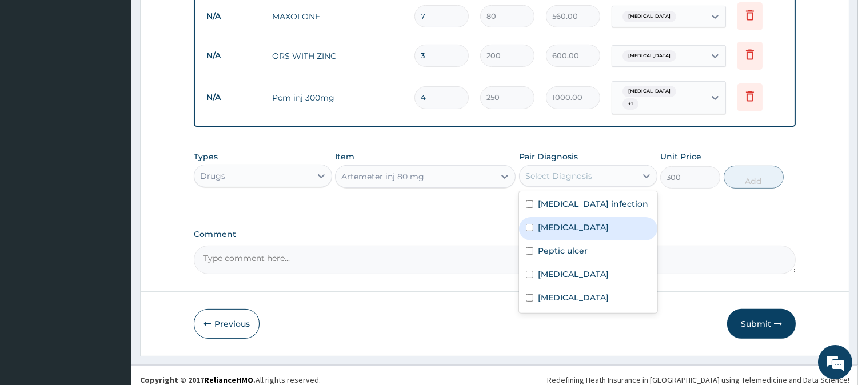
click at [552, 222] on label "[MEDICAL_DATA]" at bounding box center [573, 227] width 71 height 11
checkbox input "true"
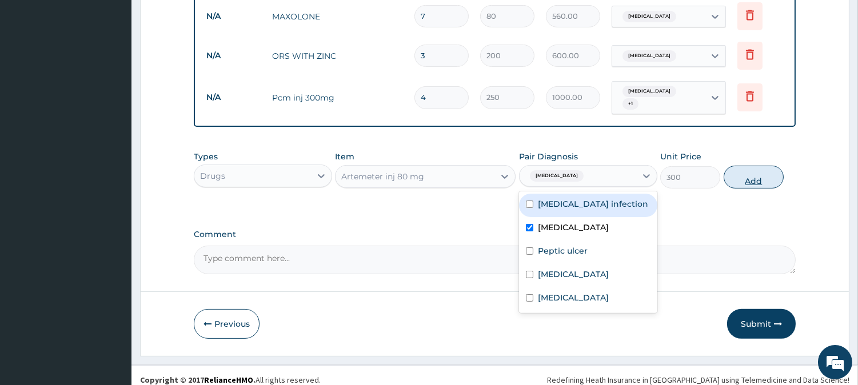
click at [751, 170] on button "Add" at bounding box center [753, 177] width 60 height 23
type input "0"
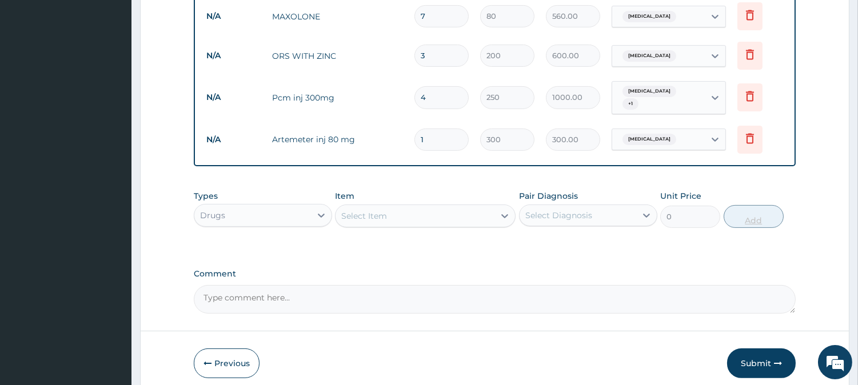
type input "0.00"
type input "6"
type input "1800.00"
type input "6"
click at [467, 207] on div "Select Item" at bounding box center [414, 216] width 159 height 18
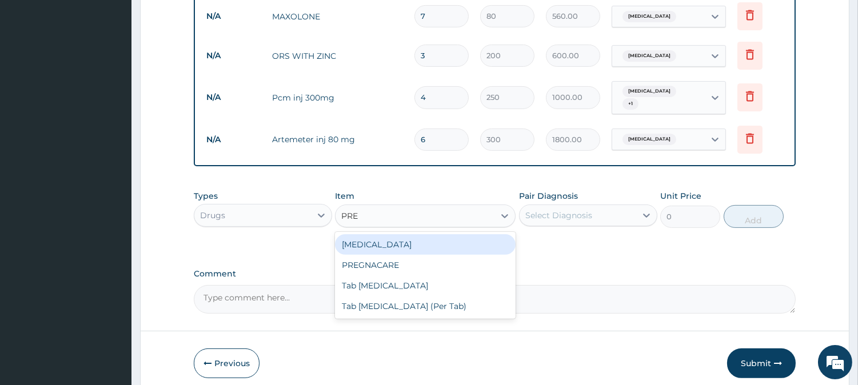
type input "PRED"
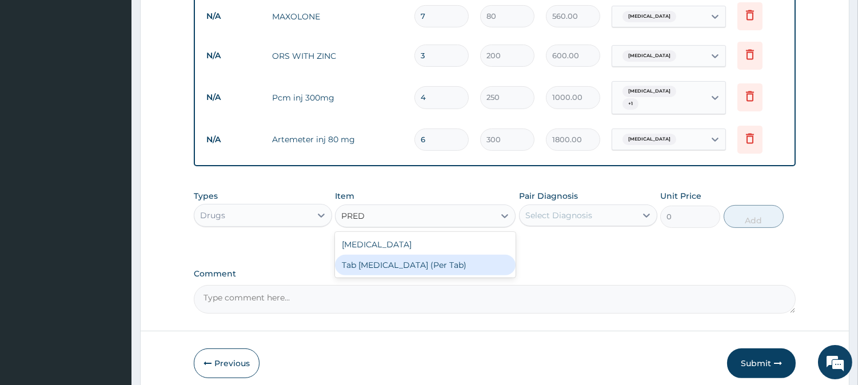
click at [427, 258] on div "Tab [MEDICAL_DATA] (Per Tab)" at bounding box center [425, 265] width 181 height 21
type input "70"
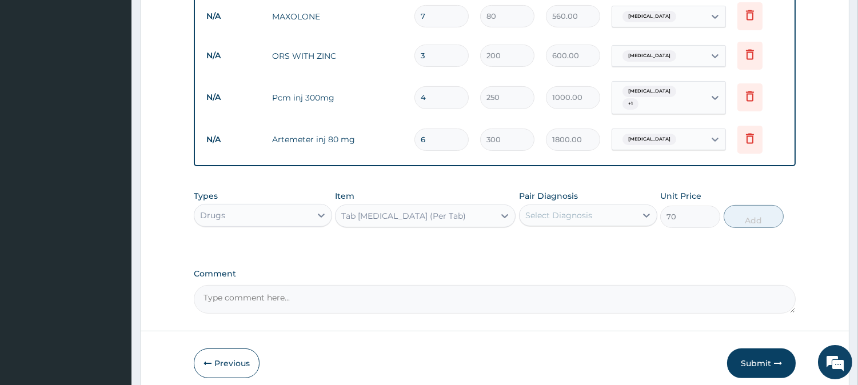
click at [581, 210] on div "Select Diagnosis" at bounding box center [558, 215] width 67 height 11
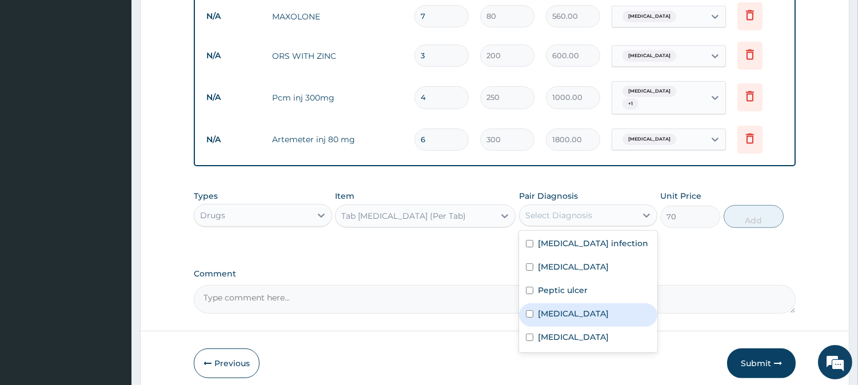
click at [552, 308] on label "Upper respiratory infection" at bounding box center [573, 313] width 71 height 11
checkbox input "true"
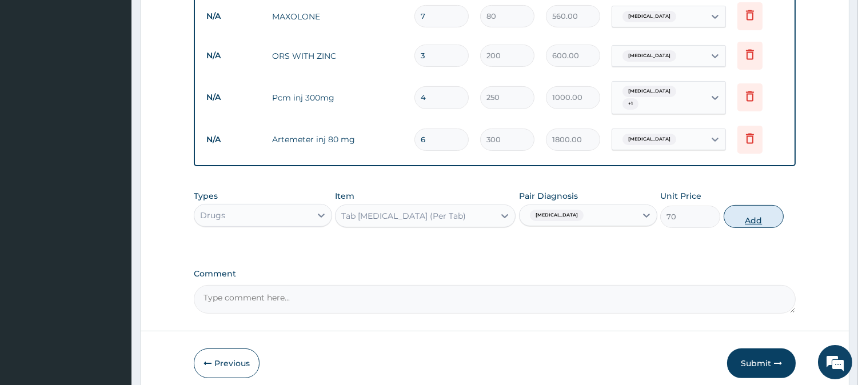
click at [755, 209] on button "Add" at bounding box center [753, 216] width 60 height 23
type input "0"
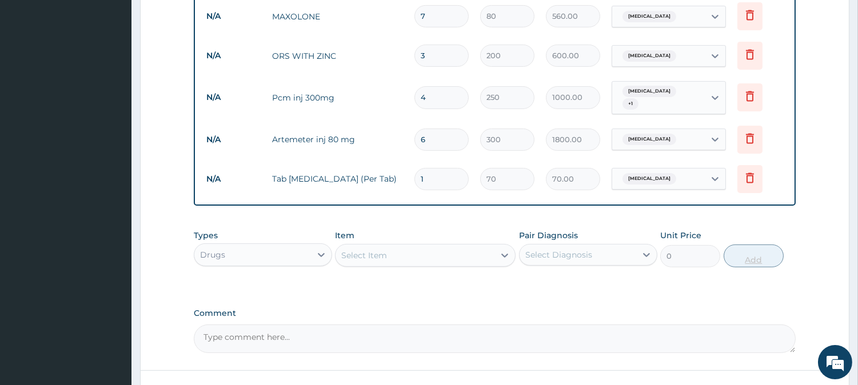
type input "11"
type input "770.00"
type input "110"
type input "7700.00"
type input "11"
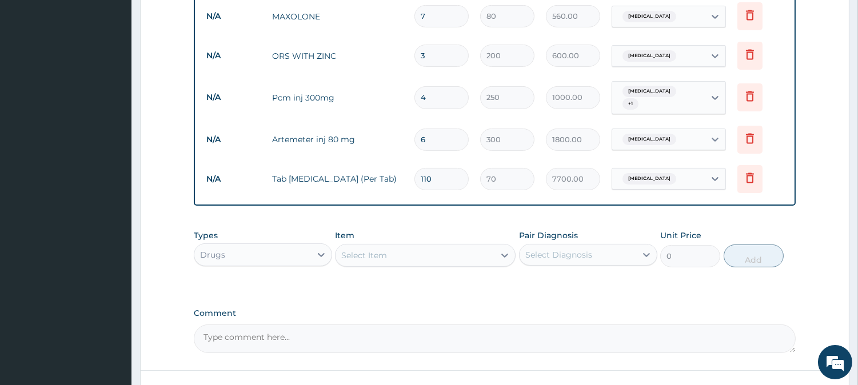
type input "770.00"
type input "1"
type input "70.00"
type input "10"
type input "700.00"
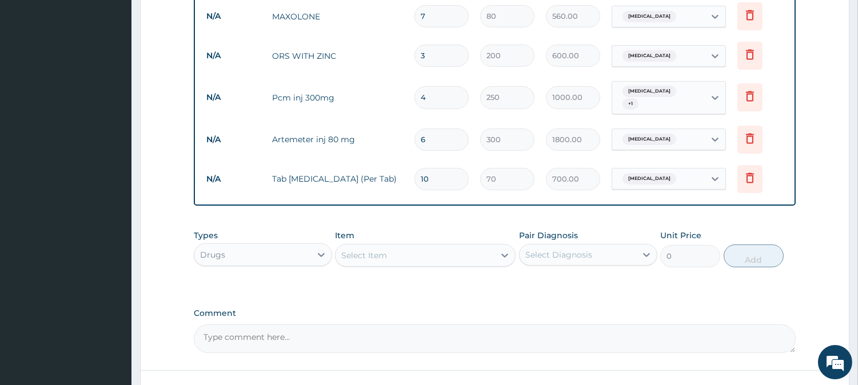
type input "10"
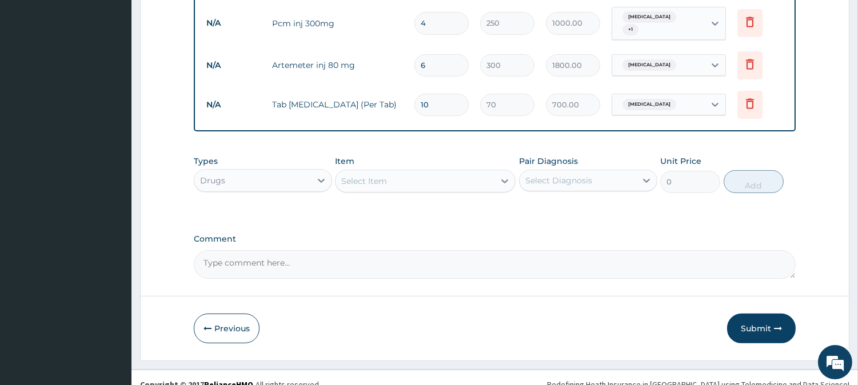
scroll to position [790, 0]
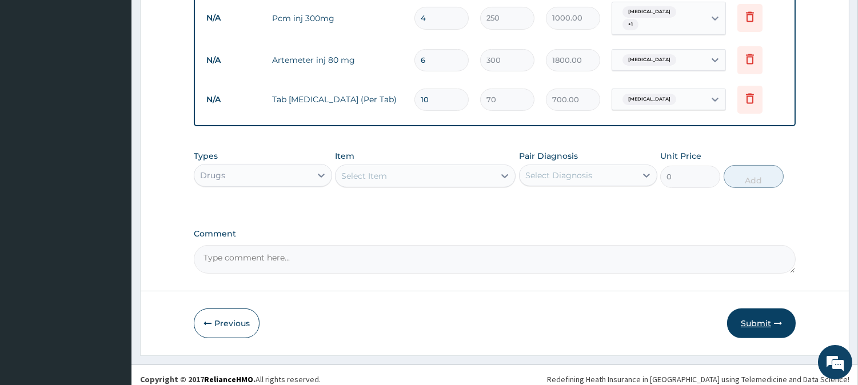
click at [761, 314] on button "Submit" at bounding box center [761, 324] width 69 height 30
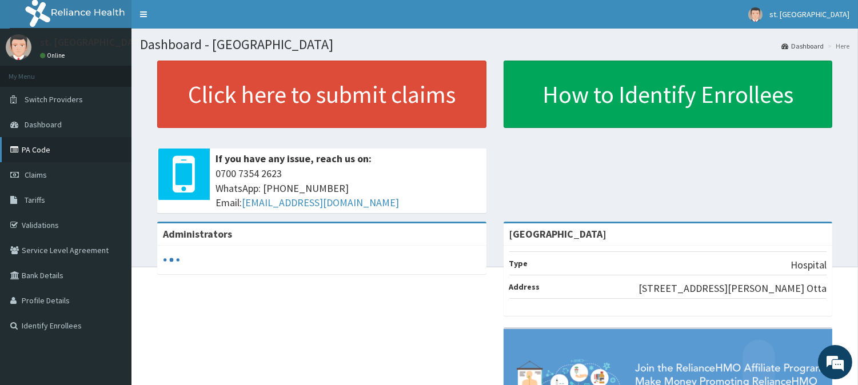
click at [31, 145] on link "PA Code" at bounding box center [65, 149] width 131 height 25
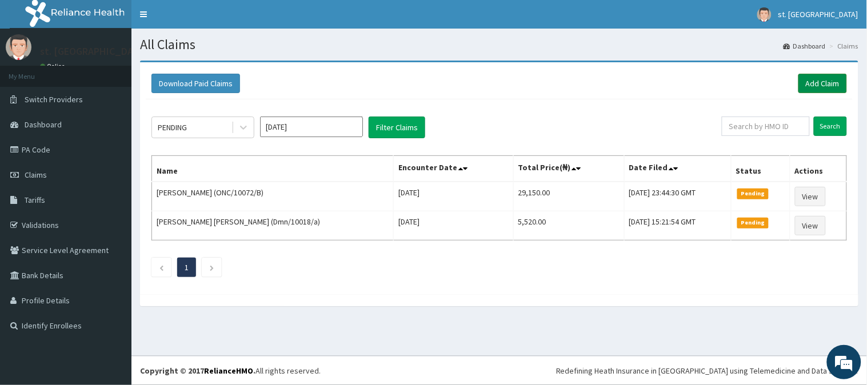
click at [803, 85] on link "Add Claim" at bounding box center [822, 83] width 49 height 19
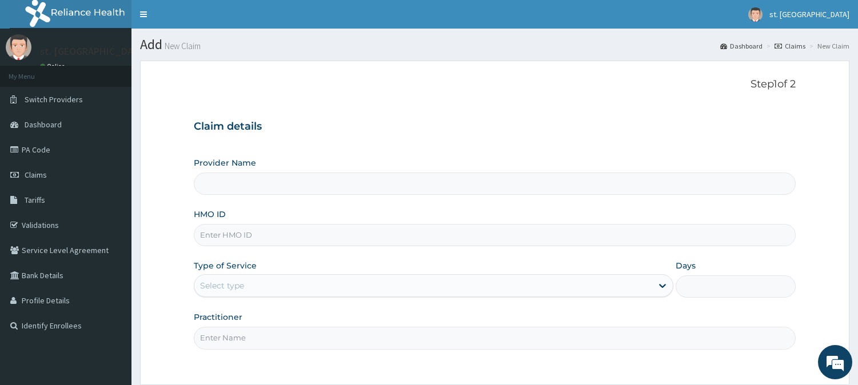
type input "[GEOGRAPHIC_DATA]"
click at [244, 236] on input "HMO ID" at bounding box center [495, 235] width 602 height 22
paste input "BTR/10134/A"
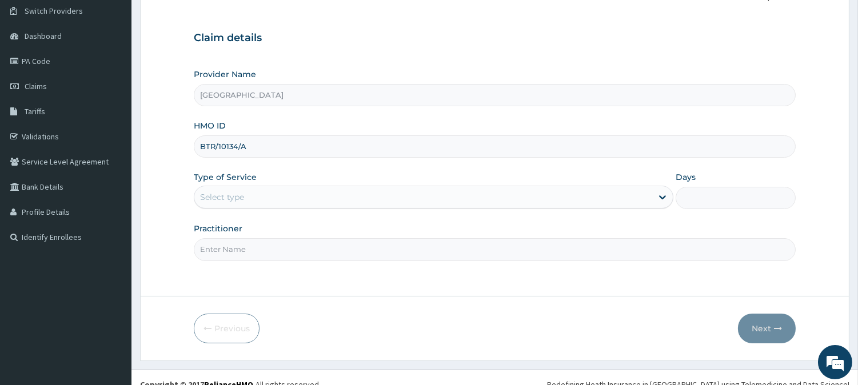
scroll to position [102, 0]
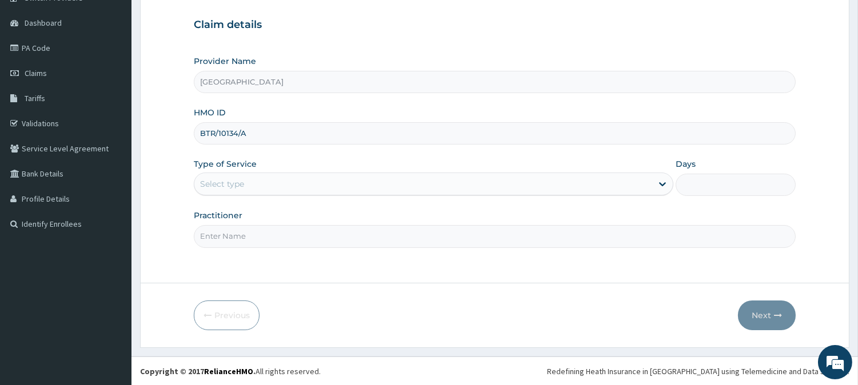
type input "BTR/10134/A"
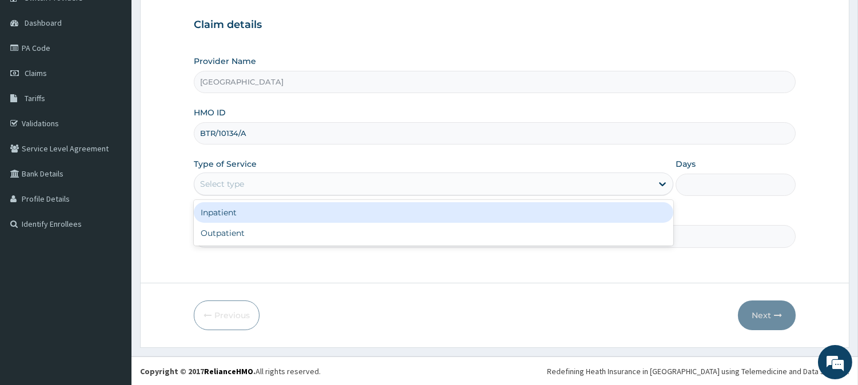
click at [543, 181] on div "Select type" at bounding box center [423, 184] width 458 height 18
click at [311, 209] on div "Inpatient" at bounding box center [433, 212] width 479 height 21
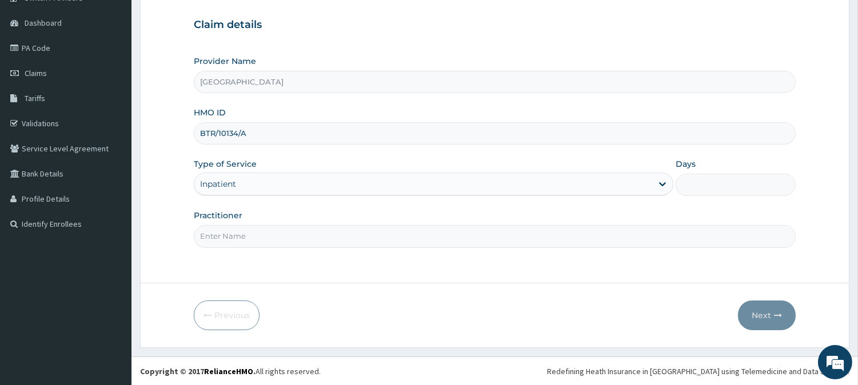
click at [714, 185] on input "Days" at bounding box center [735, 185] width 120 height 22
type input "2"
click at [310, 230] on input "Practitioner" at bounding box center [495, 236] width 602 height 22
type input "DR [PERSON_NAME]"
click at [769, 315] on button "Next" at bounding box center [767, 316] width 58 height 30
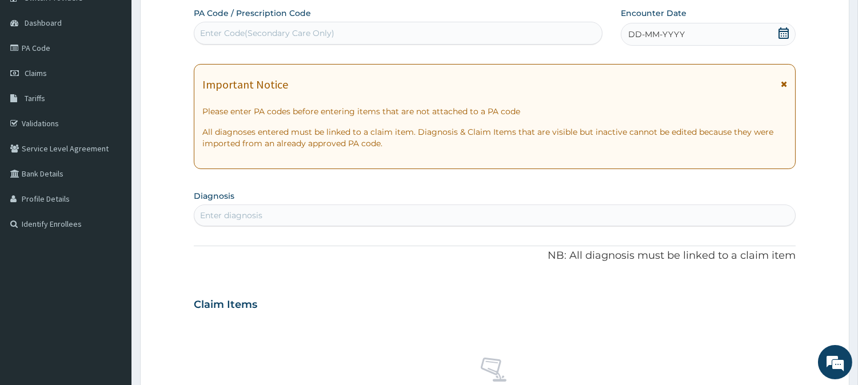
click at [471, 29] on div "Enter Code(Secondary Care Only)" at bounding box center [397, 33] width 407 height 18
paste input "BTR/10134/A"
type input "BTR/10134/A"
click at [447, 26] on div "BTR/10134/A" at bounding box center [397, 33] width 407 height 18
click at [447, 26] on div "Enter Code(Secondary Care Only)" at bounding box center [397, 33] width 407 height 18
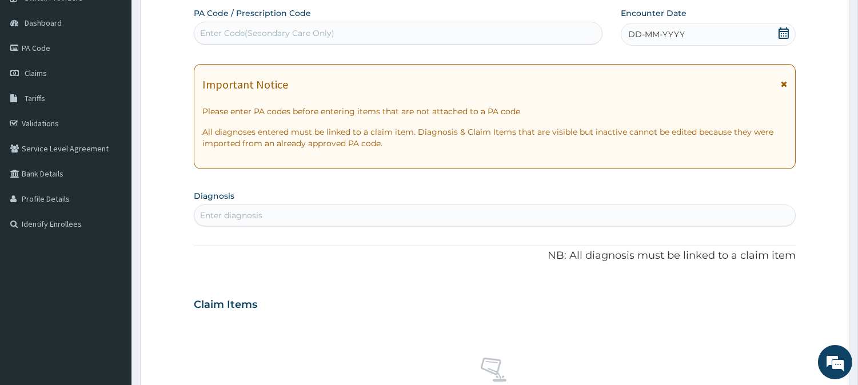
click at [447, 26] on div "Enter Code(Secondary Care Only)" at bounding box center [397, 33] width 407 height 18
click at [498, 26] on div "Enter Code(Secondary Care Only)" at bounding box center [397, 33] width 407 height 18
paste input "PA/BF11FF"
type input "PA/BF11FF"
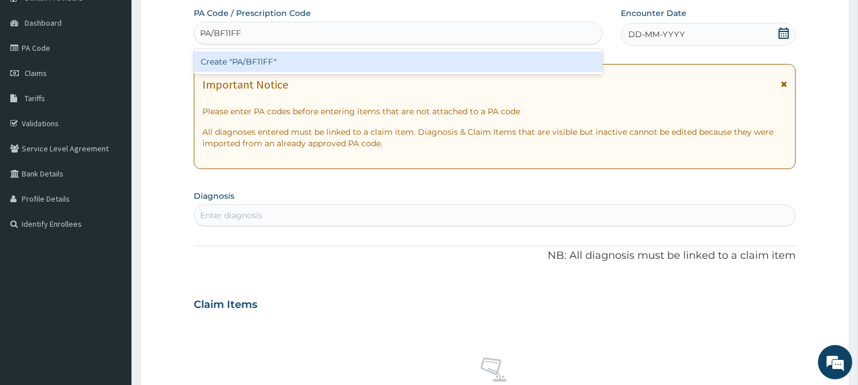
click at [383, 65] on div "Create "PA/BF11FF"" at bounding box center [398, 61] width 409 height 21
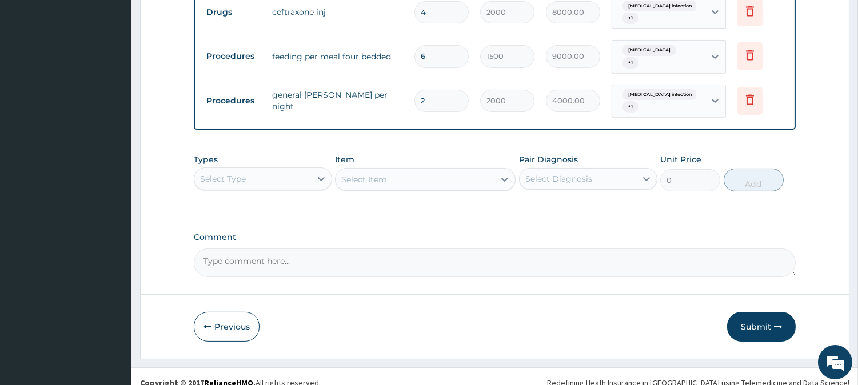
scroll to position [472, 0]
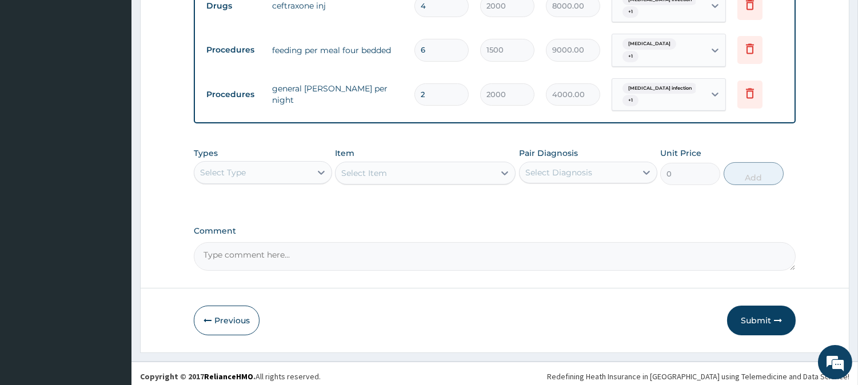
click at [283, 163] on div "Select Type" at bounding box center [252, 172] width 117 height 18
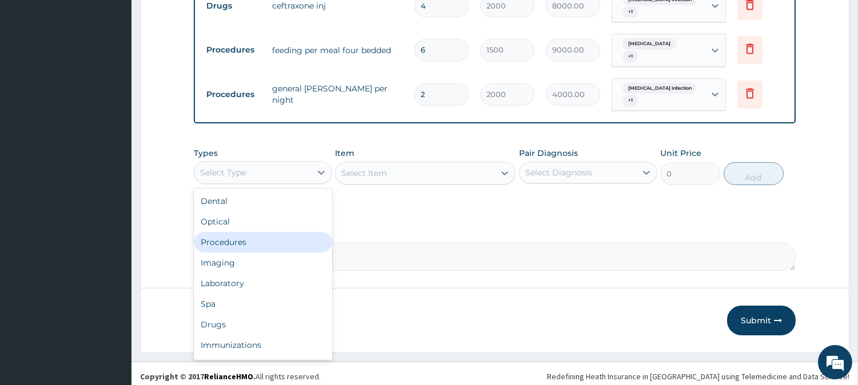
click at [226, 237] on div "Procedures" at bounding box center [263, 242] width 138 height 21
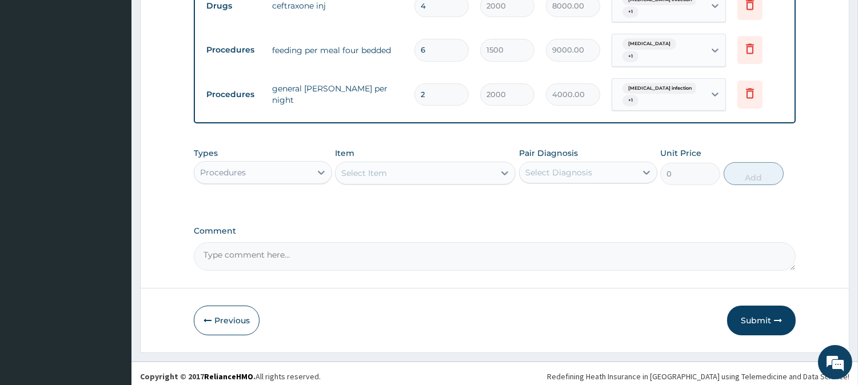
click at [419, 167] on div "Select Item" at bounding box center [414, 173] width 159 height 18
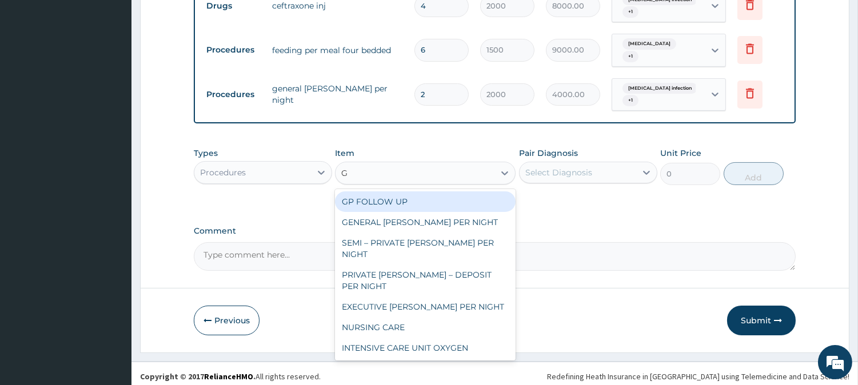
type input "GP"
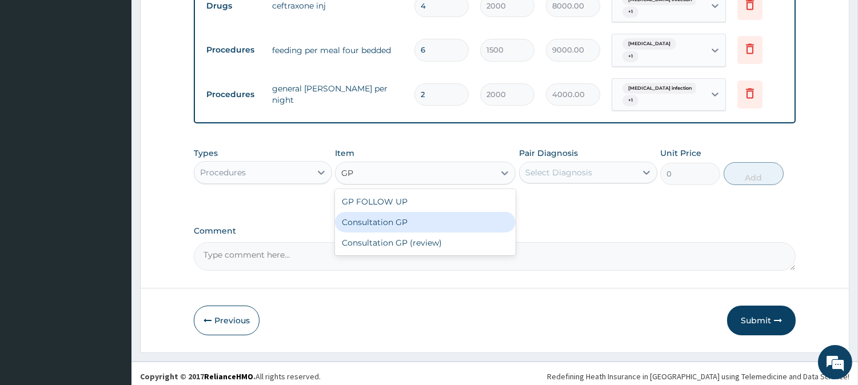
click at [410, 213] on div "Consultation GP" at bounding box center [425, 222] width 181 height 21
type input "2500"
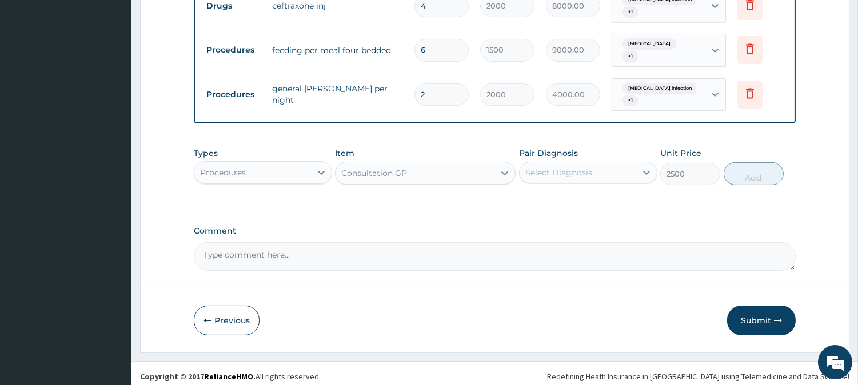
click at [570, 167] on div "Select Diagnosis" at bounding box center [558, 172] width 67 height 11
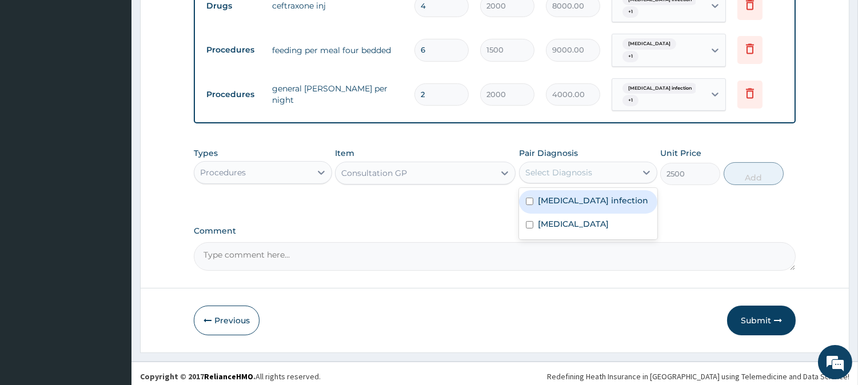
click at [567, 195] on label "[MEDICAL_DATA] infection" at bounding box center [593, 200] width 110 height 11
checkbox input "true"
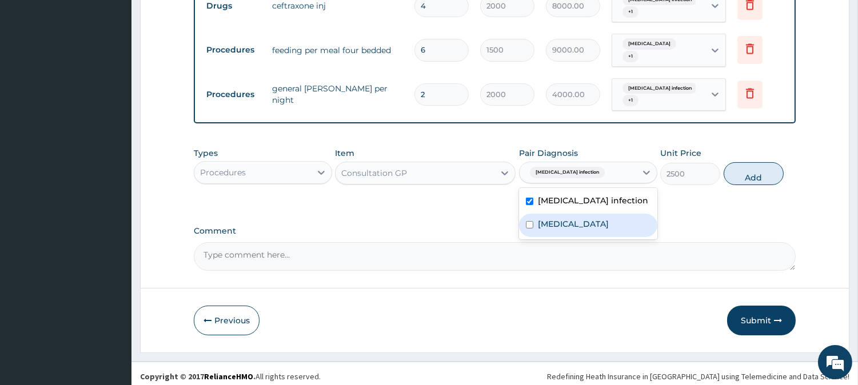
click at [566, 219] on label "[MEDICAL_DATA]" at bounding box center [573, 223] width 71 height 11
checkbox input "true"
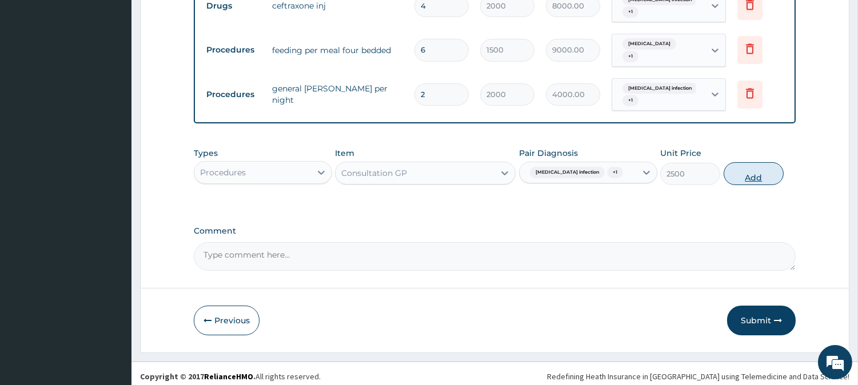
click at [749, 174] on button "Add" at bounding box center [753, 173] width 60 height 23
type input "0"
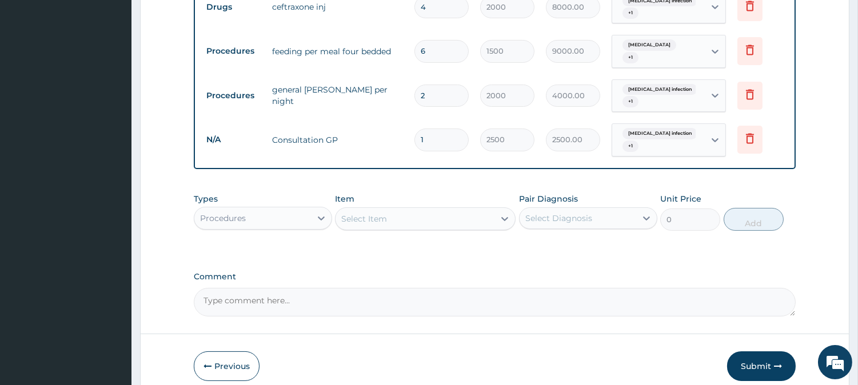
scroll to position [517, 0]
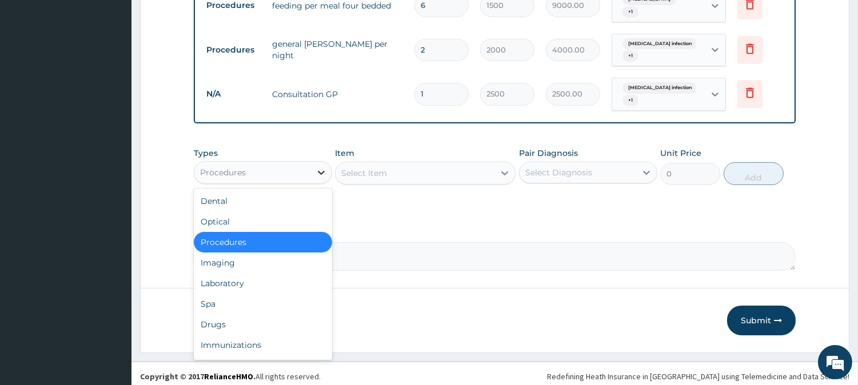
click at [316, 167] on icon at bounding box center [320, 172] width 11 height 11
click at [219, 315] on div "Drugs" at bounding box center [263, 324] width 138 height 21
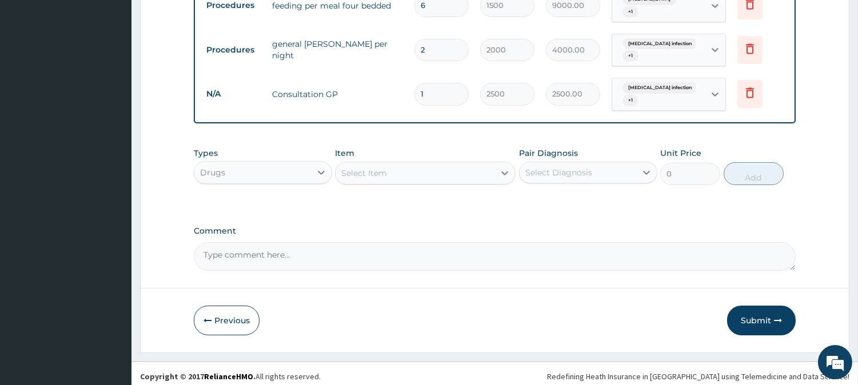
click at [395, 170] on div "Select Item" at bounding box center [414, 173] width 159 height 18
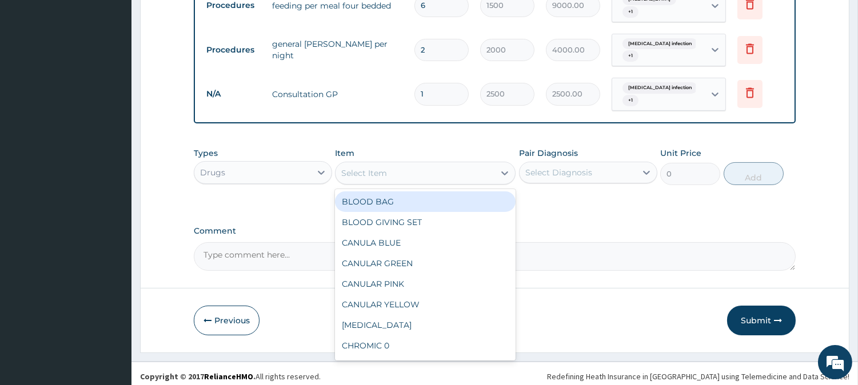
type input "I"
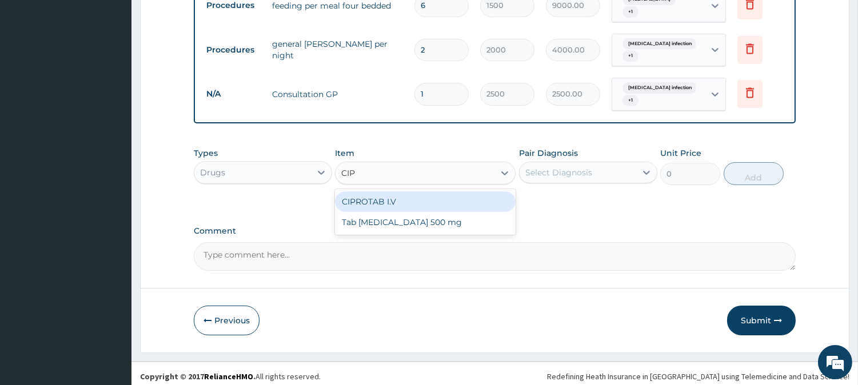
type input "CIPR"
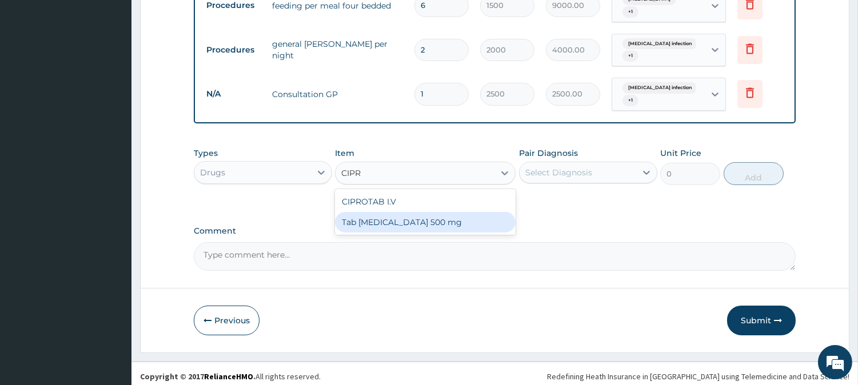
click at [392, 218] on div "Tab [MEDICAL_DATA] 500 mg" at bounding box center [425, 222] width 181 height 21
type input "100"
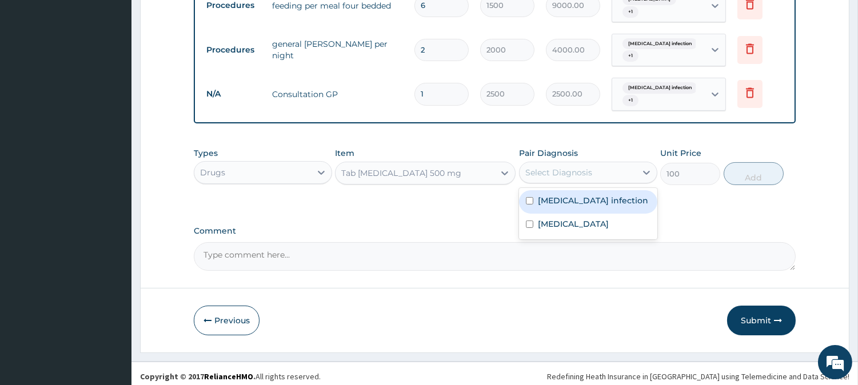
click at [556, 167] on div "Select Diagnosis" at bounding box center [558, 172] width 67 height 11
click at [551, 195] on label "[MEDICAL_DATA] infection" at bounding box center [593, 200] width 110 height 11
checkbox input "true"
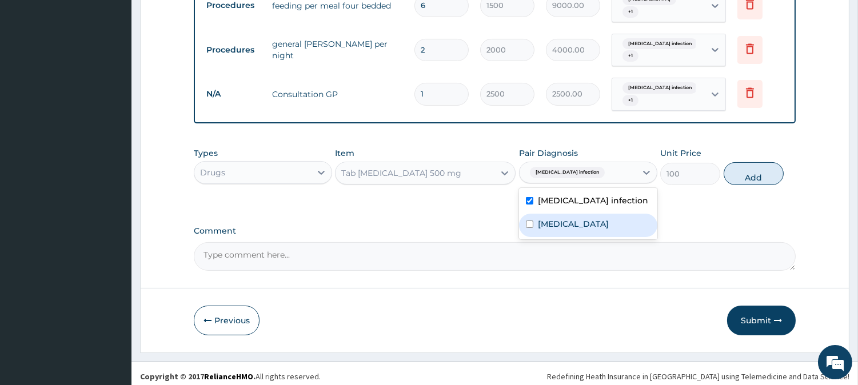
click at [551, 214] on div "[MEDICAL_DATA]" at bounding box center [588, 225] width 138 height 23
checkbox input "true"
click at [736, 171] on button "Add" at bounding box center [753, 173] width 60 height 23
type input "0"
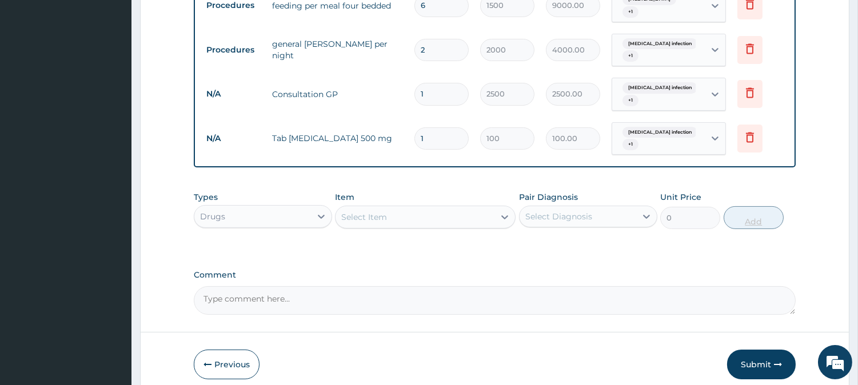
type input "14"
type input "1400.00"
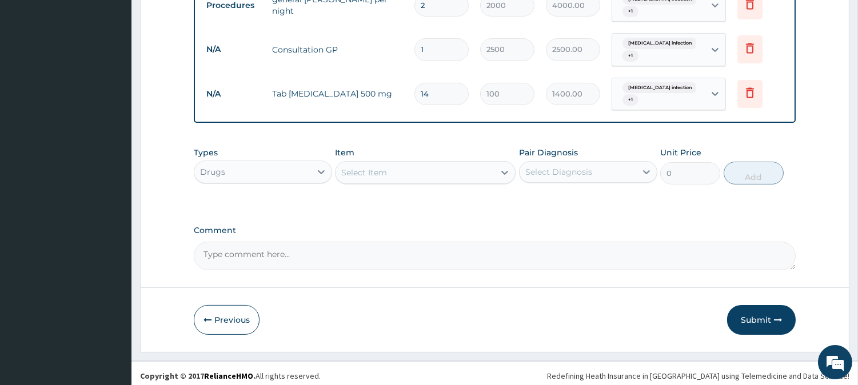
type input "14"
click at [424, 163] on div "Select Item" at bounding box center [414, 172] width 159 height 18
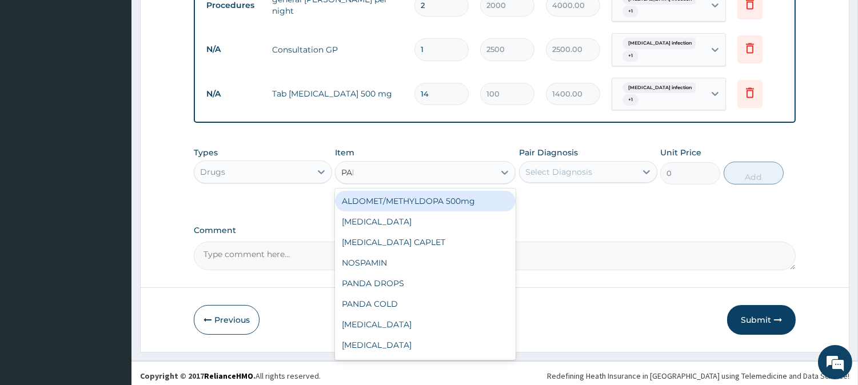
type input "PARA"
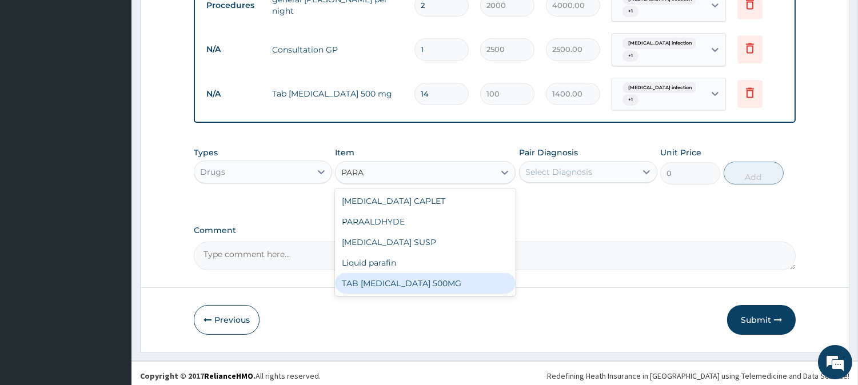
click at [405, 275] on div "TAB [MEDICAL_DATA] 500MG" at bounding box center [425, 283] width 181 height 21
type input "30"
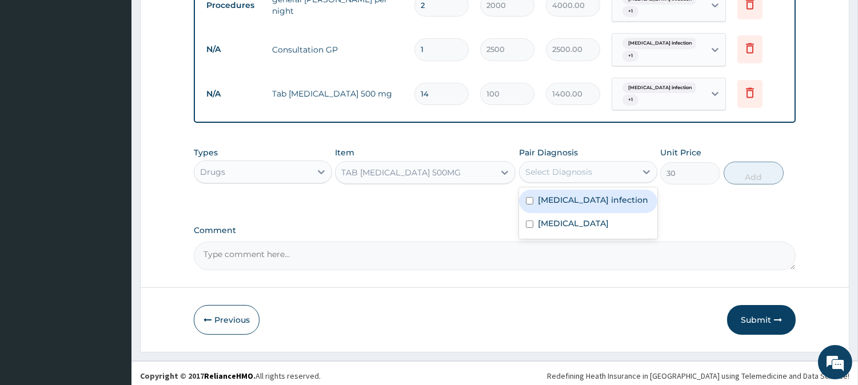
click at [575, 163] on div "Select Diagnosis" at bounding box center [577, 172] width 117 height 18
click at [563, 194] on label "[MEDICAL_DATA] infection" at bounding box center [593, 199] width 110 height 11
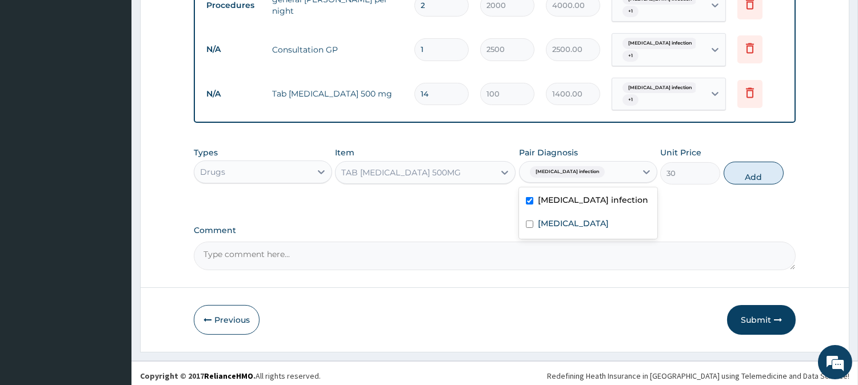
click at [582, 194] on label "[MEDICAL_DATA] infection" at bounding box center [593, 199] width 110 height 11
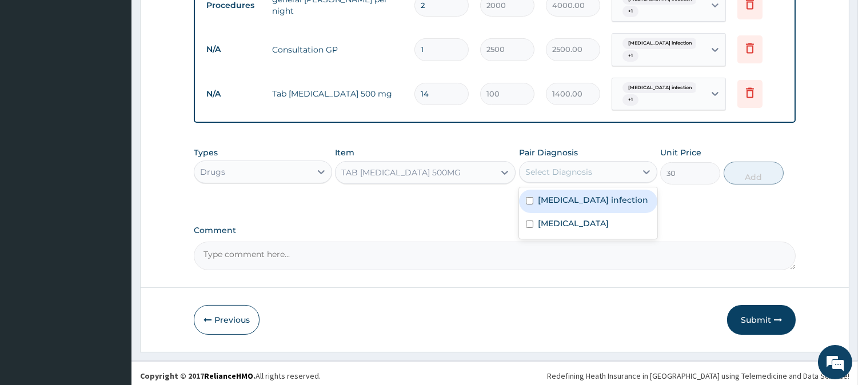
click at [574, 206] on div "[MEDICAL_DATA] infection" at bounding box center [588, 201] width 138 height 23
checkbox input "true"
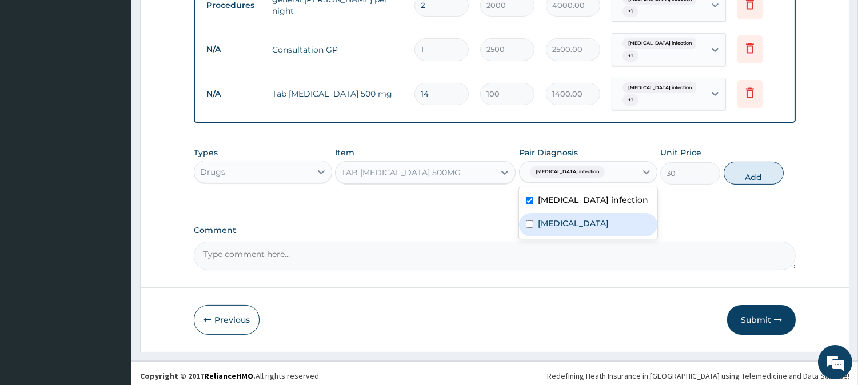
click at [570, 221] on div "[MEDICAL_DATA]" at bounding box center [588, 224] width 138 height 23
checkbox input "true"
click at [563, 198] on label "[MEDICAL_DATA] infection" at bounding box center [593, 199] width 110 height 11
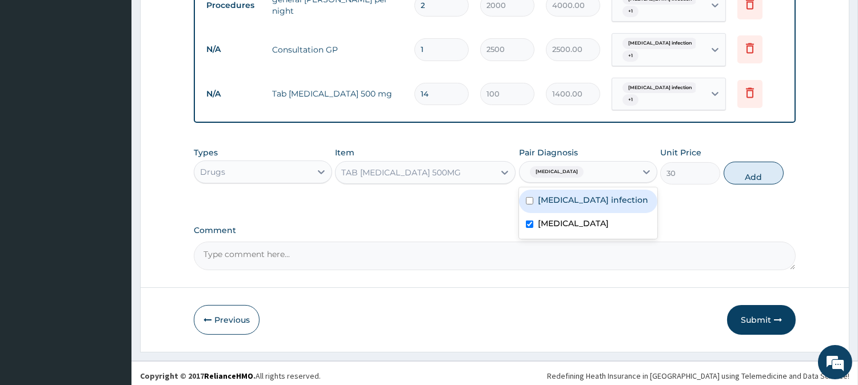
checkbox input "false"
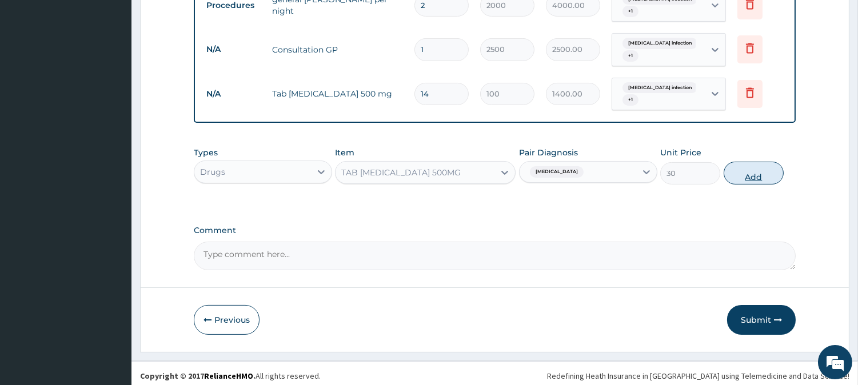
click at [772, 166] on button "Add" at bounding box center [753, 173] width 60 height 23
type input "0"
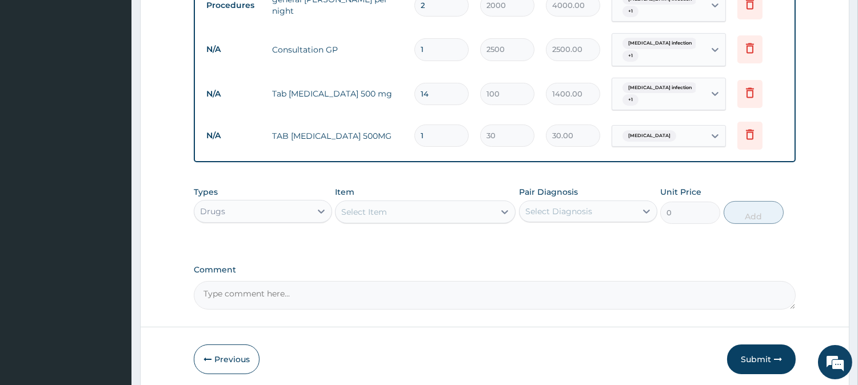
type input "18"
type input "540.00"
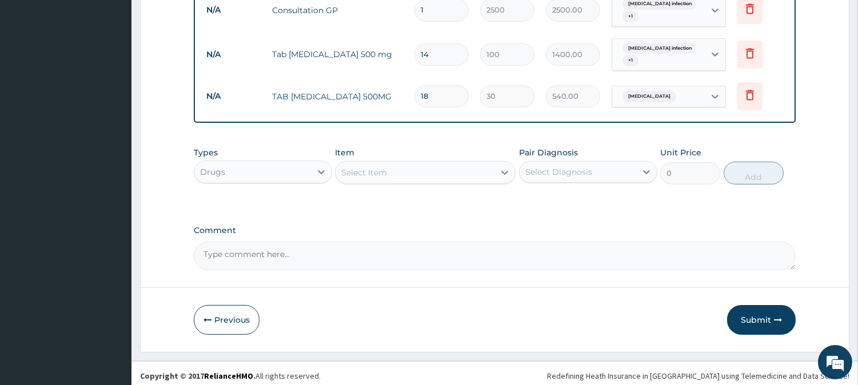
type input "18"
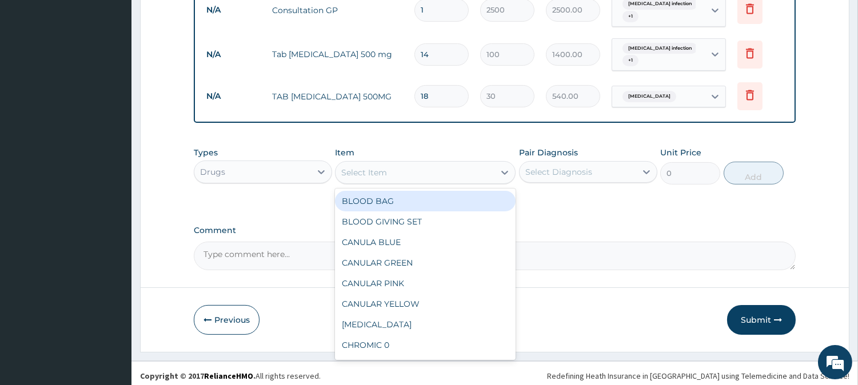
click at [372, 169] on div "Select Item" at bounding box center [364, 172] width 46 height 11
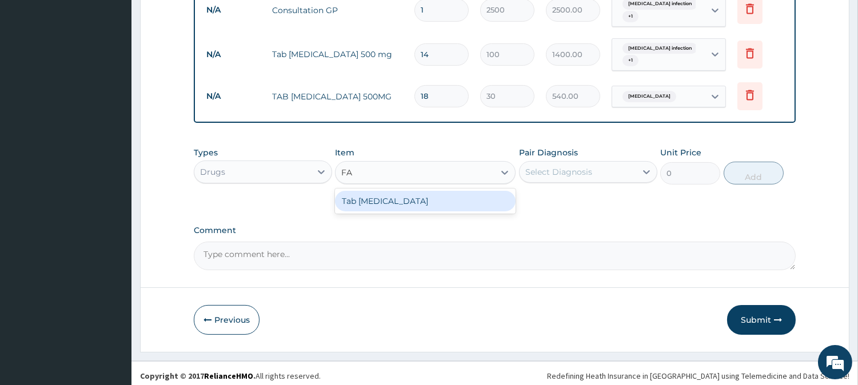
type input "FAN"
click at [374, 195] on div "Tab [MEDICAL_DATA]" at bounding box center [425, 201] width 181 height 21
type input "100"
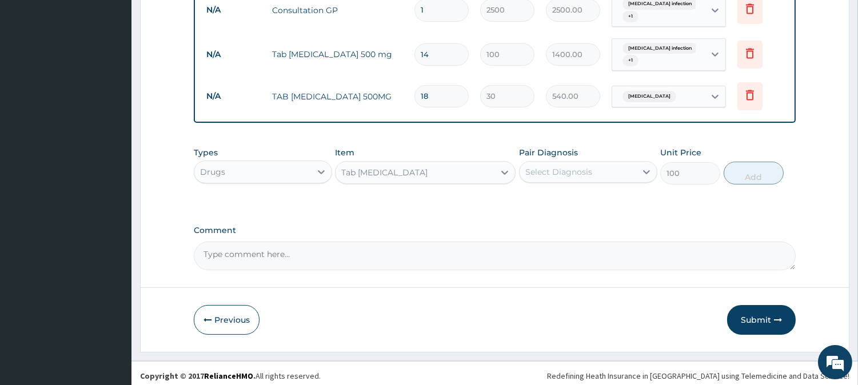
click at [595, 163] on div "Select Diagnosis" at bounding box center [577, 172] width 117 height 18
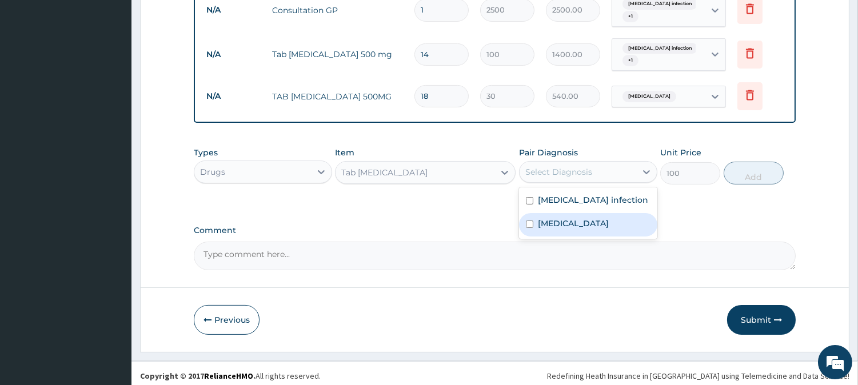
click at [557, 218] on label "[MEDICAL_DATA]" at bounding box center [573, 223] width 71 height 11
checkbox input "true"
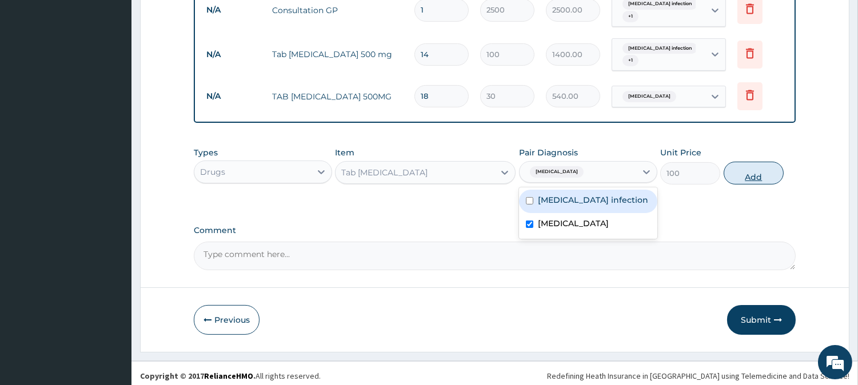
click at [770, 168] on button "Add" at bounding box center [753, 173] width 60 height 23
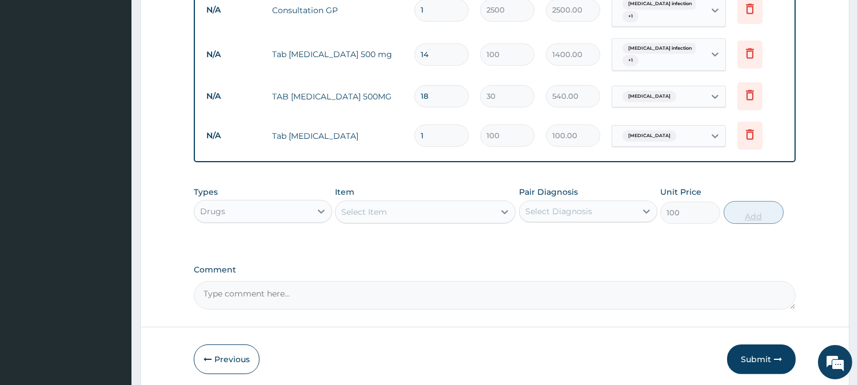
type input "0"
type input "0.00"
type input "3"
type input "300.00"
type input "3"
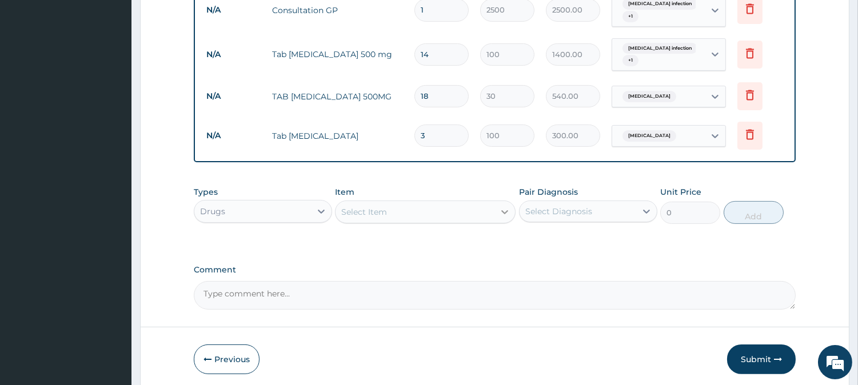
click at [503, 206] on icon at bounding box center [504, 211] width 11 height 11
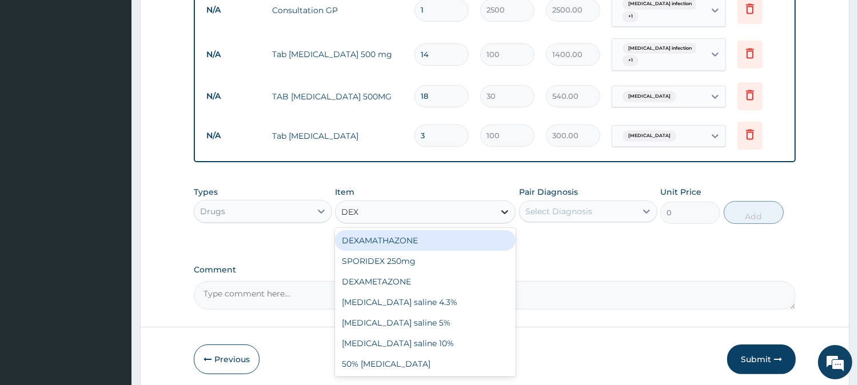
type input "DEXT"
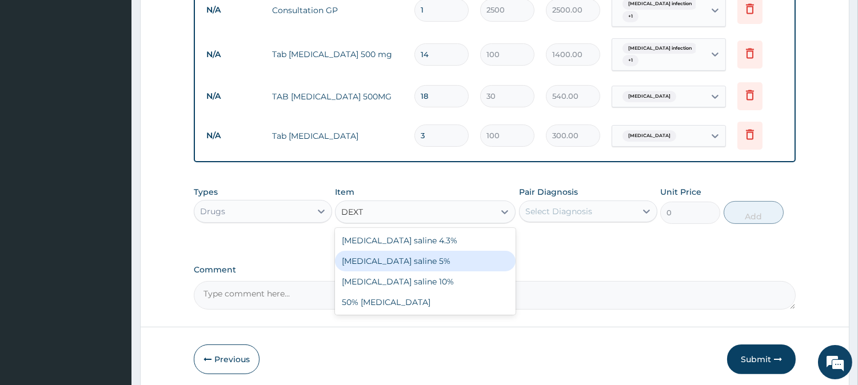
click at [383, 255] on div "[MEDICAL_DATA] saline 5%" at bounding box center [425, 261] width 181 height 21
type input "1000"
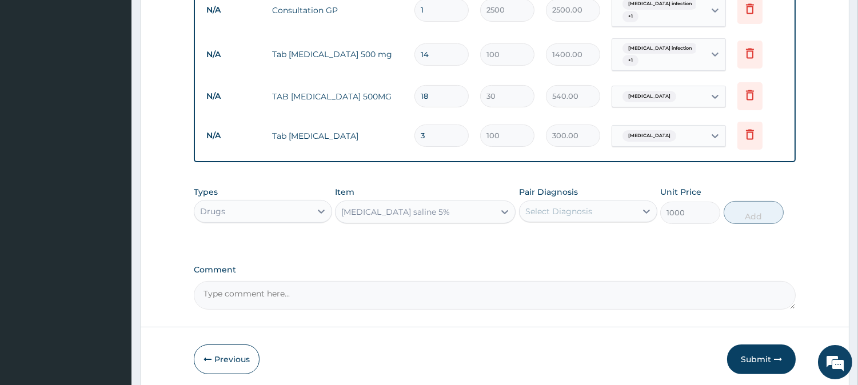
click at [528, 209] on div "Select Diagnosis" at bounding box center [558, 211] width 67 height 11
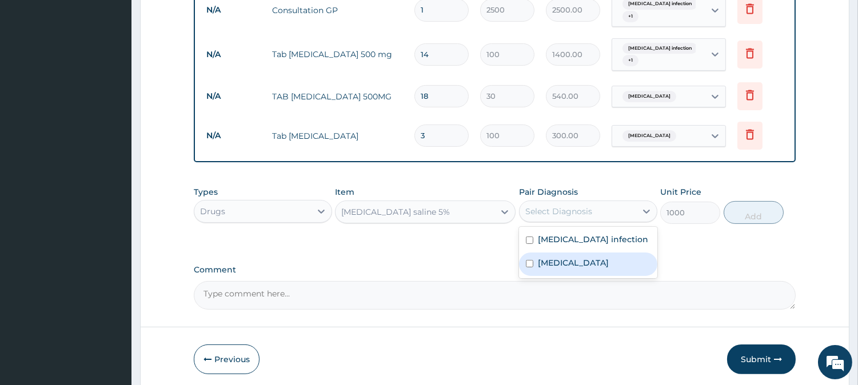
click at [557, 258] on label "[MEDICAL_DATA]" at bounding box center [573, 262] width 71 height 11
checkbox input "true"
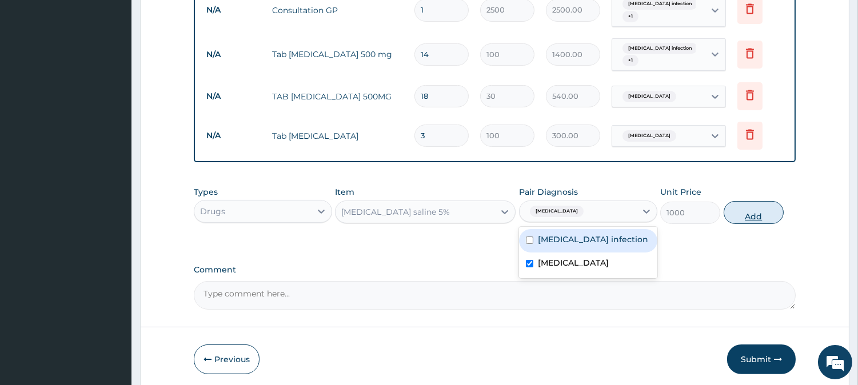
click at [738, 215] on button "Add" at bounding box center [753, 212] width 60 height 23
type input "0"
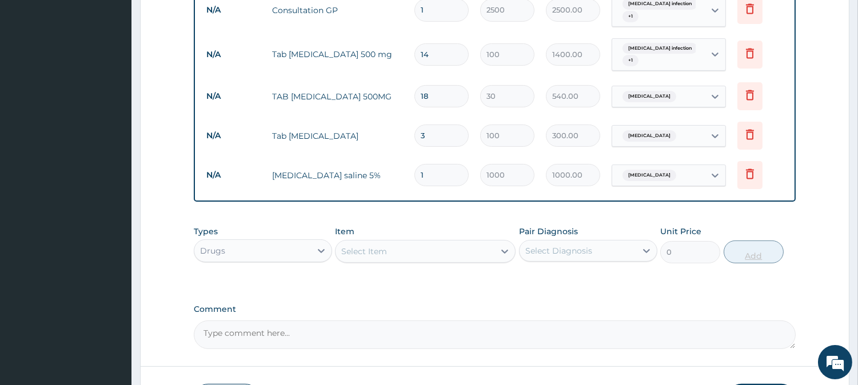
type input "16"
type input "16000.00"
type input "1"
type input "1000.00"
type input "0.00"
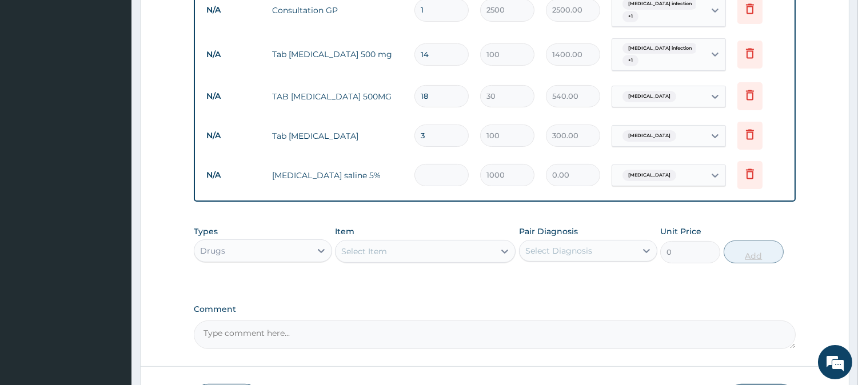
type input "6"
type input "6000.00"
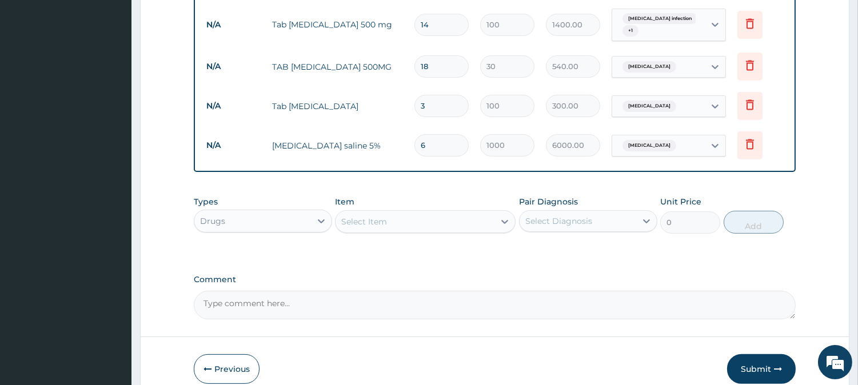
type input "6"
click at [482, 214] on div "Select Item" at bounding box center [414, 222] width 159 height 18
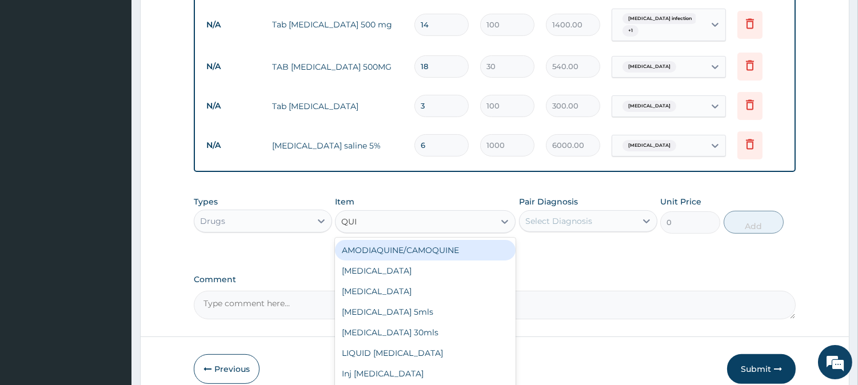
type input "QUIN"
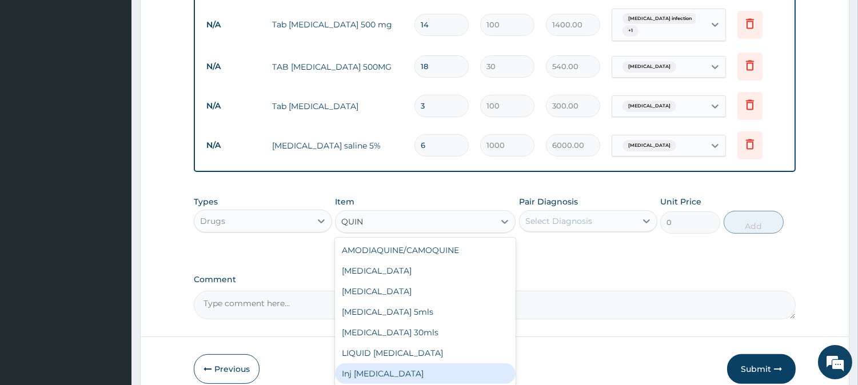
click at [357, 369] on div "Inj [MEDICAL_DATA]" at bounding box center [425, 373] width 181 height 21
type input "500"
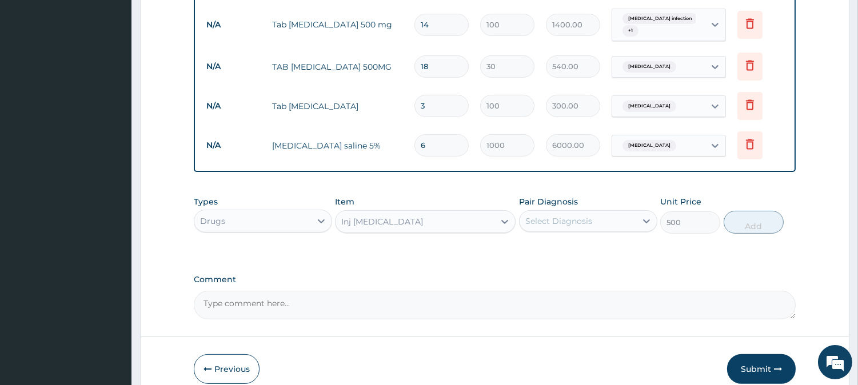
click at [531, 218] on div "Select Diagnosis" at bounding box center [558, 220] width 67 height 11
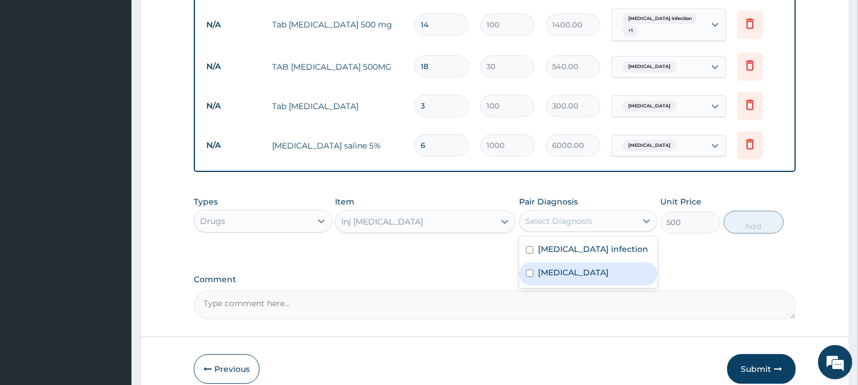
click at [551, 267] on label "[MEDICAL_DATA]" at bounding box center [573, 272] width 71 height 11
checkbox input "true"
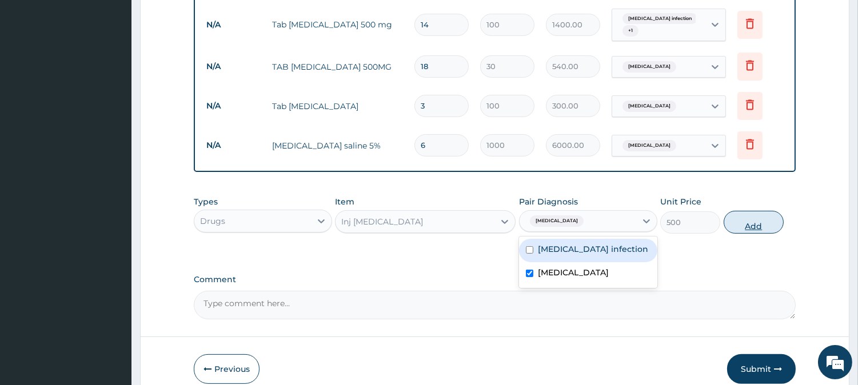
click at [749, 216] on button "Add" at bounding box center [753, 222] width 60 height 23
type input "0"
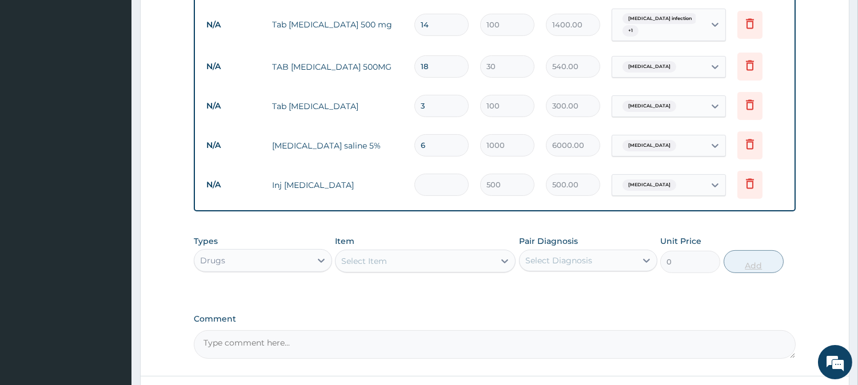
type input "0.00"
type input "3"
type input "1500.00"
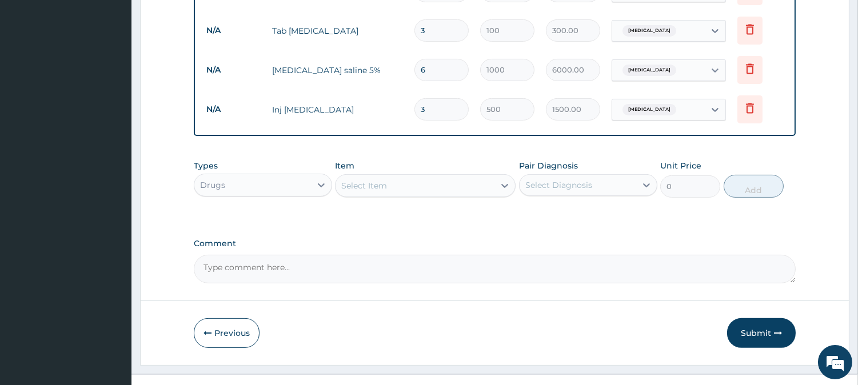
scroll to position [720, 0]
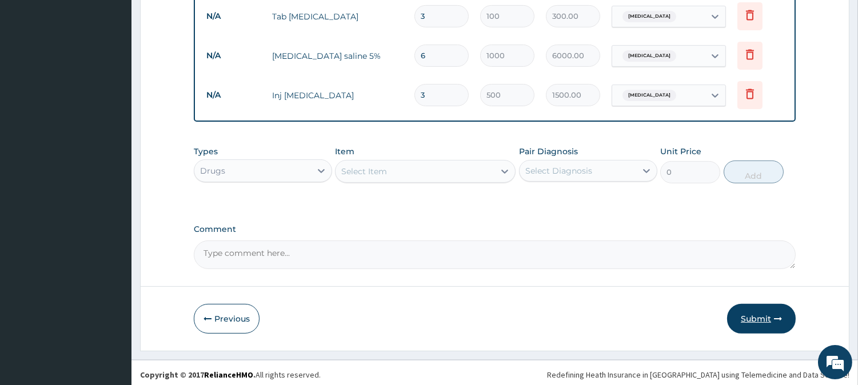
type input "3"
click at [737, 318] on button "Submit" at bounding box center [761, 319] width 69 height 30
